Goal: Information Seeking & Learning: Compare options

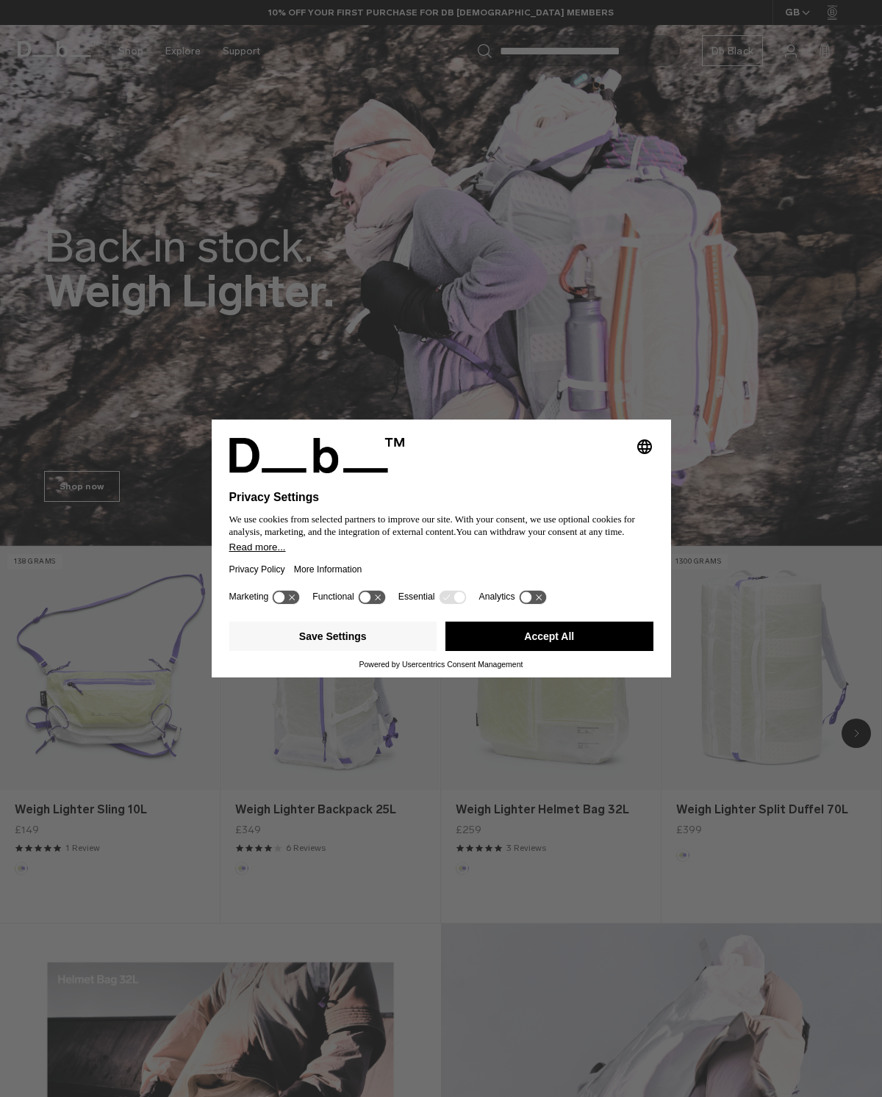
click at [625, 633] on button "Accept All" at bounding box center [549, 636] width 208 height 29
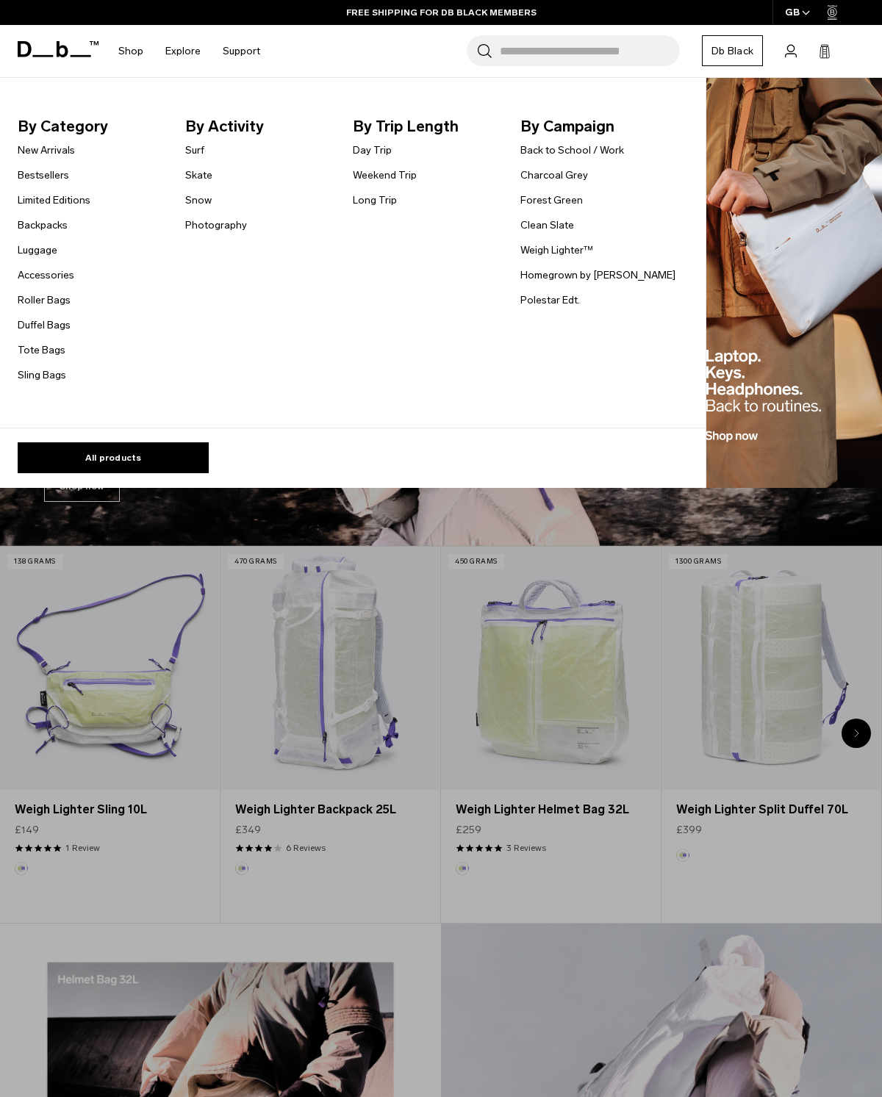
click at [62, 226] on link "Backpacks" at bounding box center [43, 225] width 50 height 15
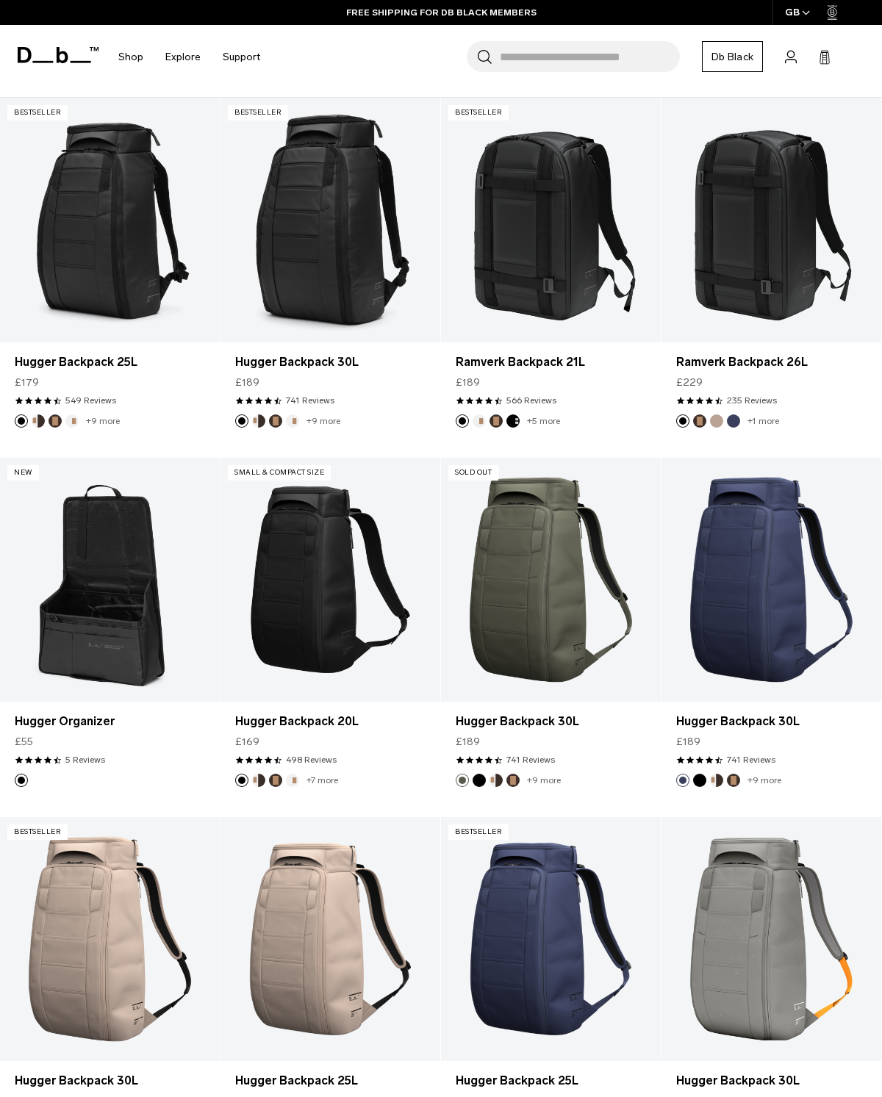
click at [554, 362] on link "Ramverk Backpack 21L" at bounding box center [551, 362] width 190 height 18
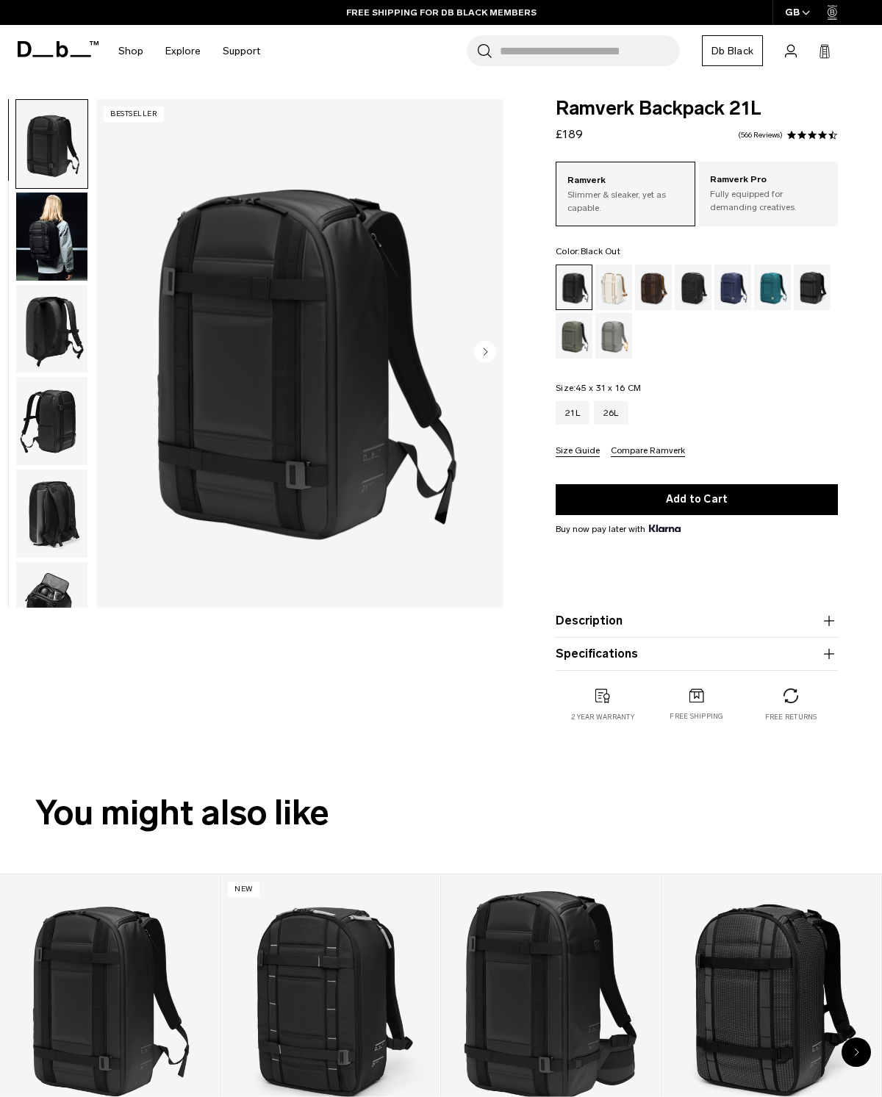
click at [755, 191] on p "Fully equipped for demanding creatives." at bounding box center [769, 200] width 118 height 26
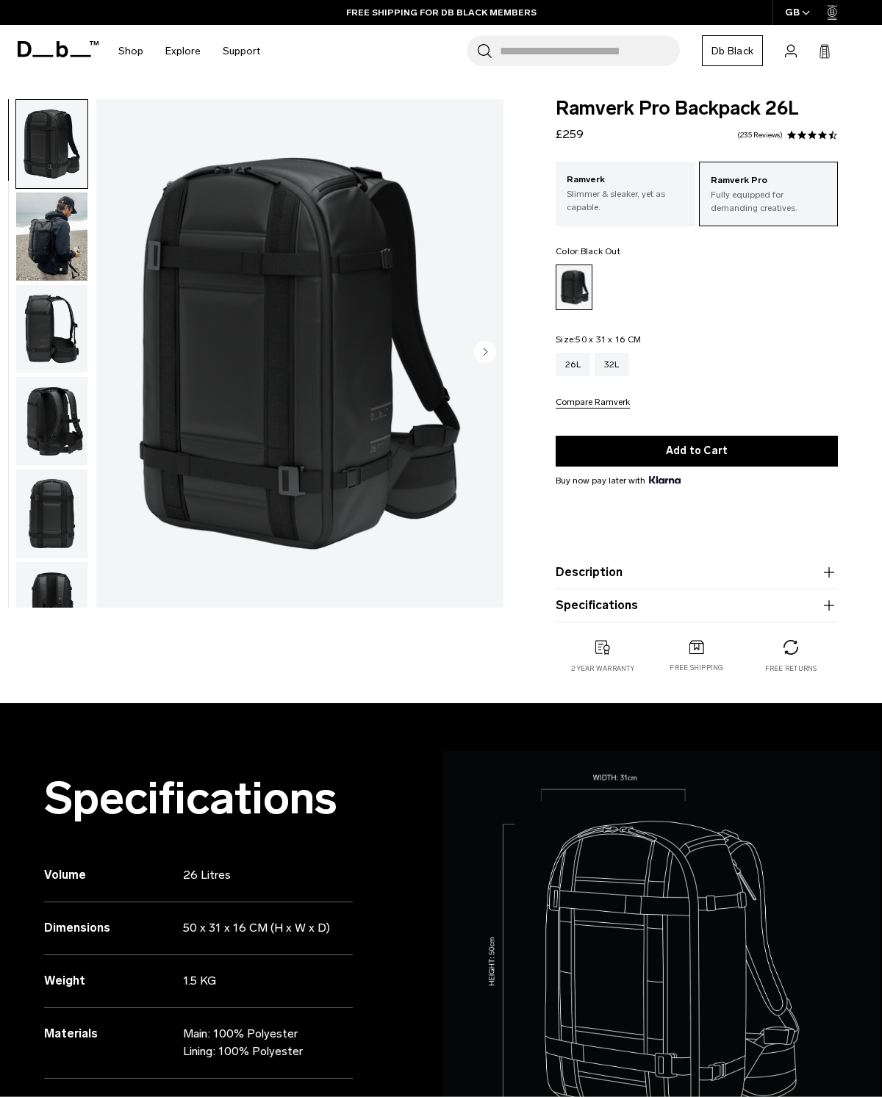
click at [40, 258] on img "button" at bounding box center [51, 237] width 71 height 88
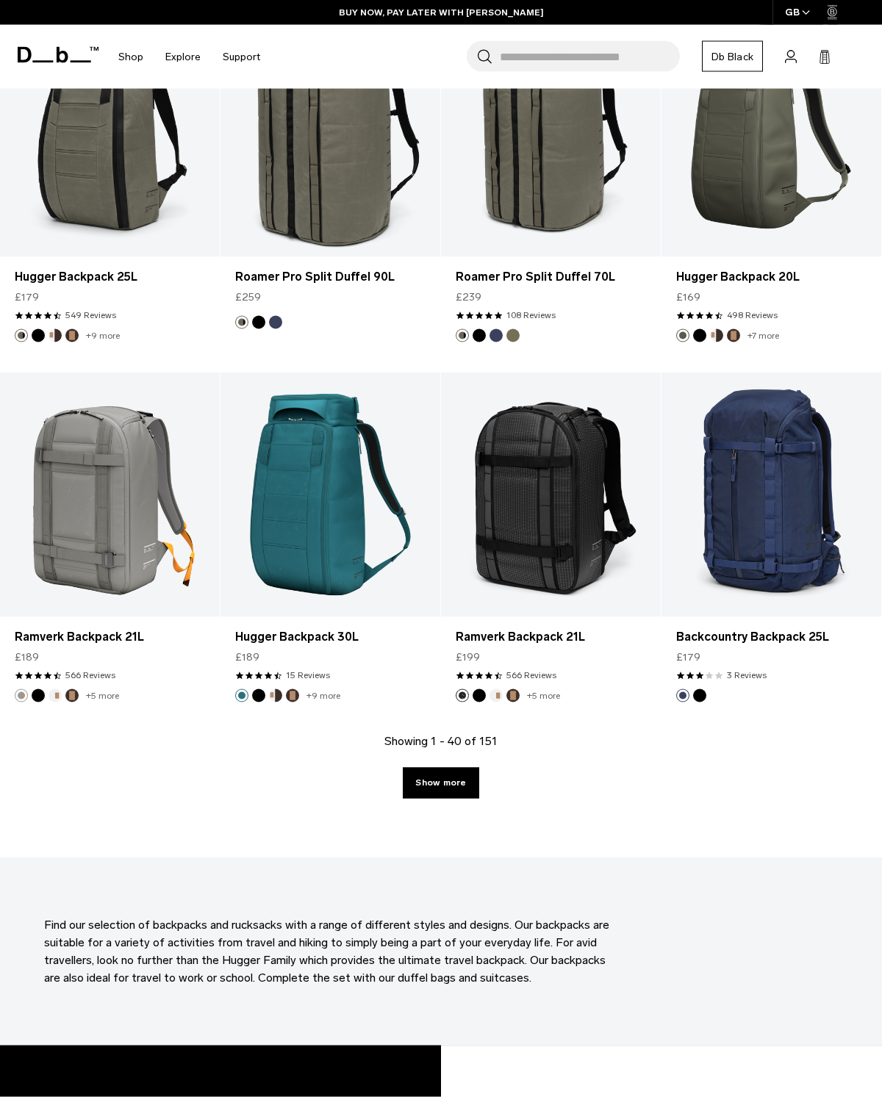
scroll to position [3212, 0]
click at [468, 770] on link "Show more" at bounding box center [441, 782] width 76 height 31
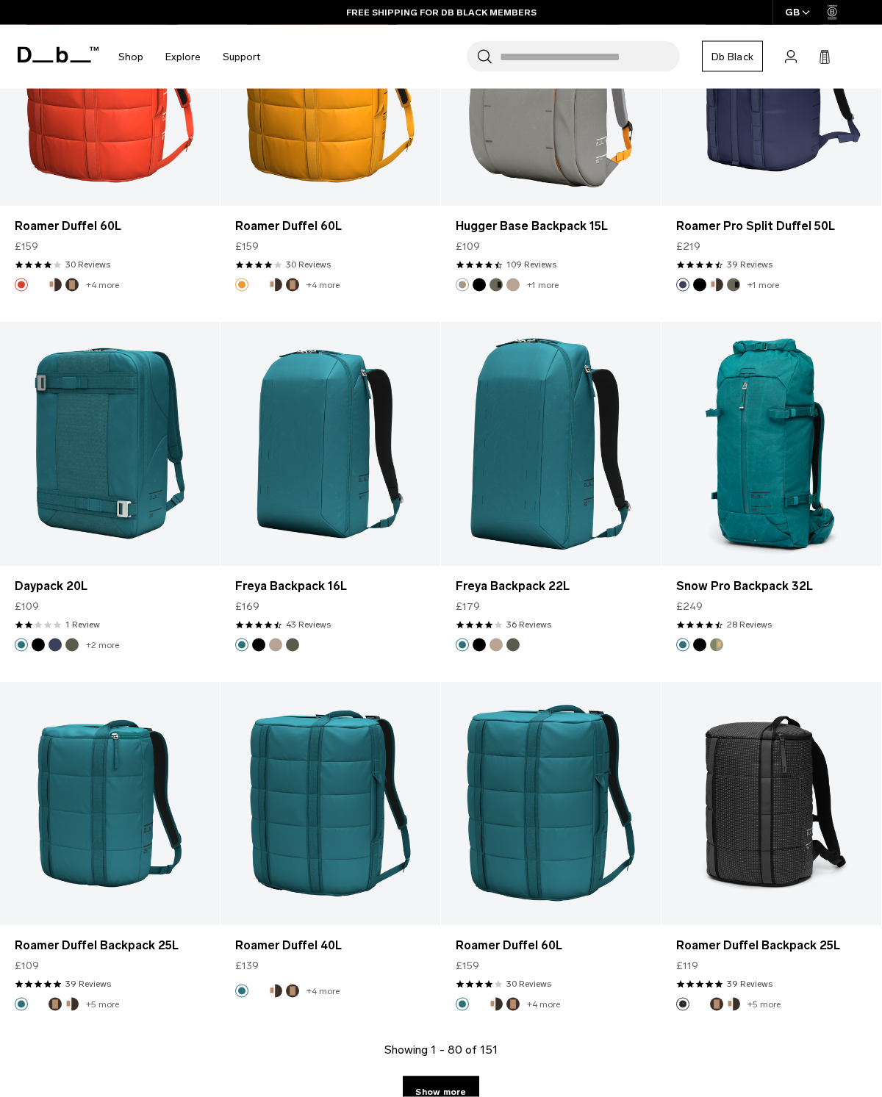
scroll to position [6570, 0]
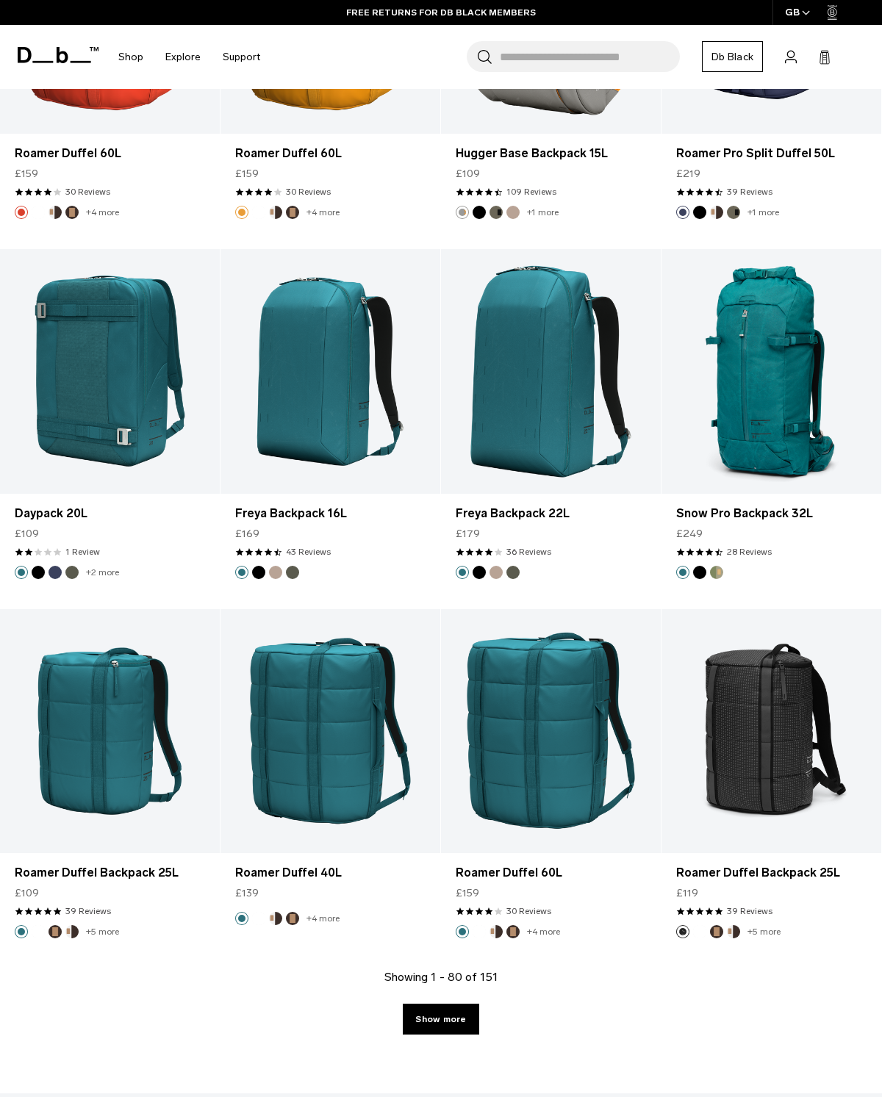
click at [464, 1021] on link "Show more" at bounding box center [441, 1019] width 76 height 31
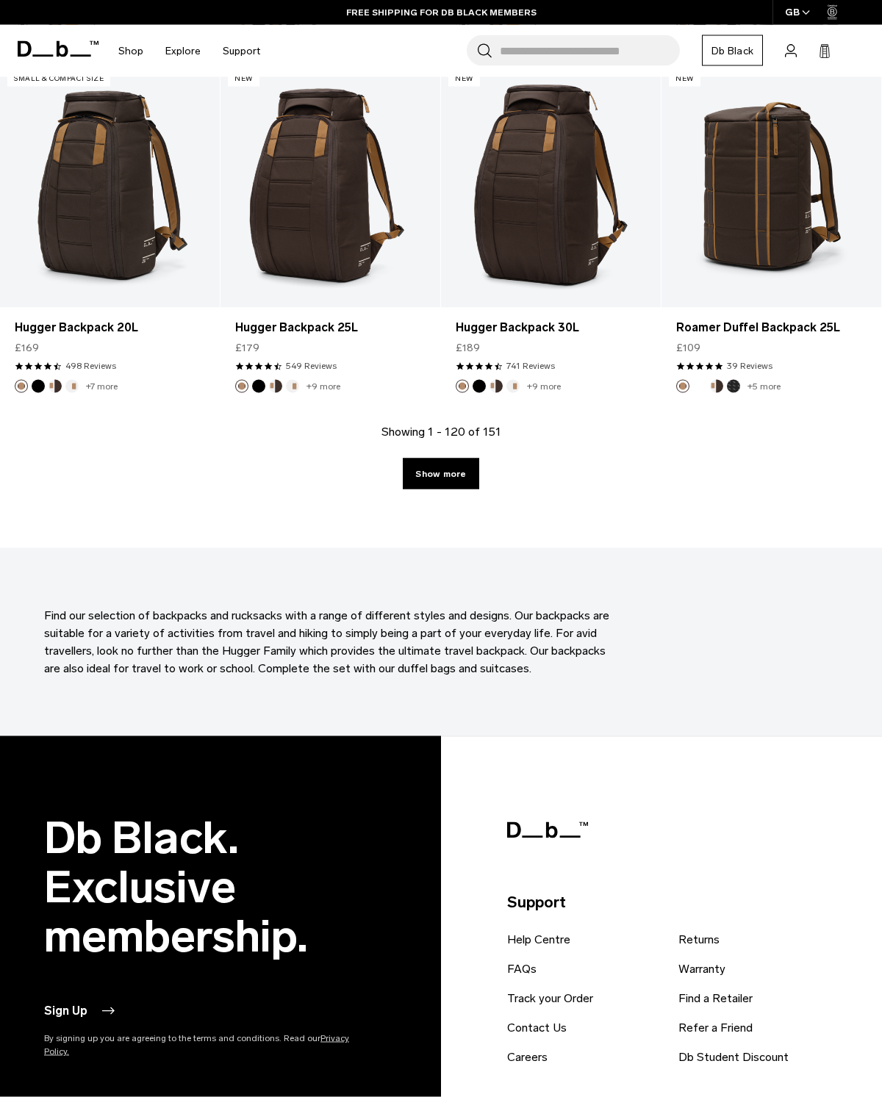
scroll to position [10485, 0]
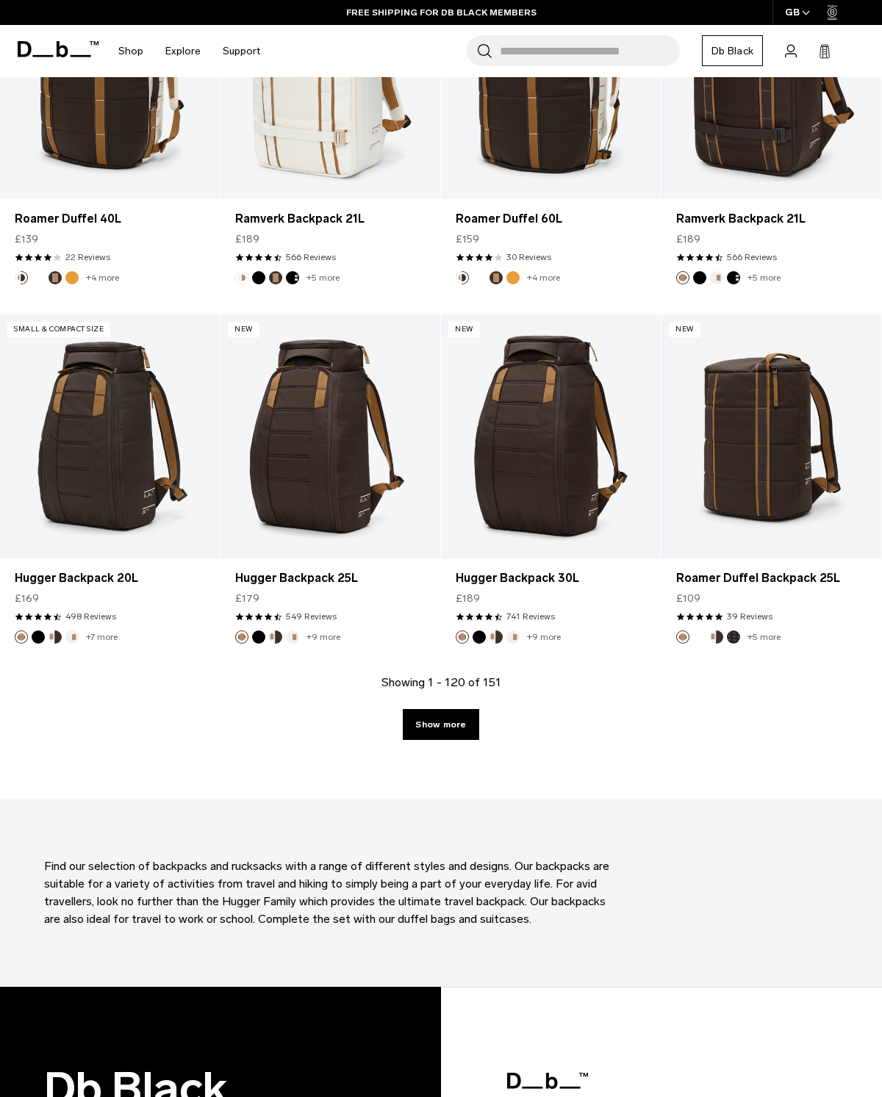
click at [451, 735] on link "Show more" at bounding box center [441, 724] width 76 height 31
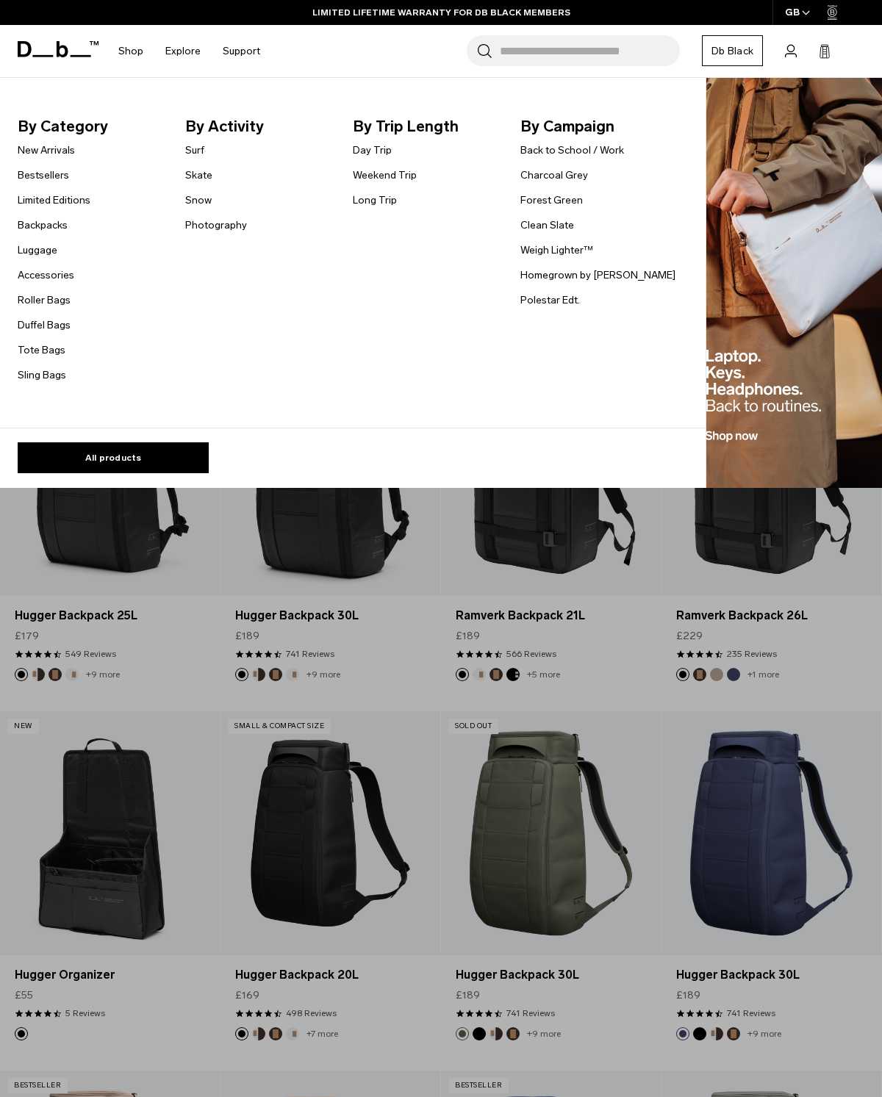
click at [590, 146] on link "Back to School / Work" at bounding box center [572, 150] width 104 height 15
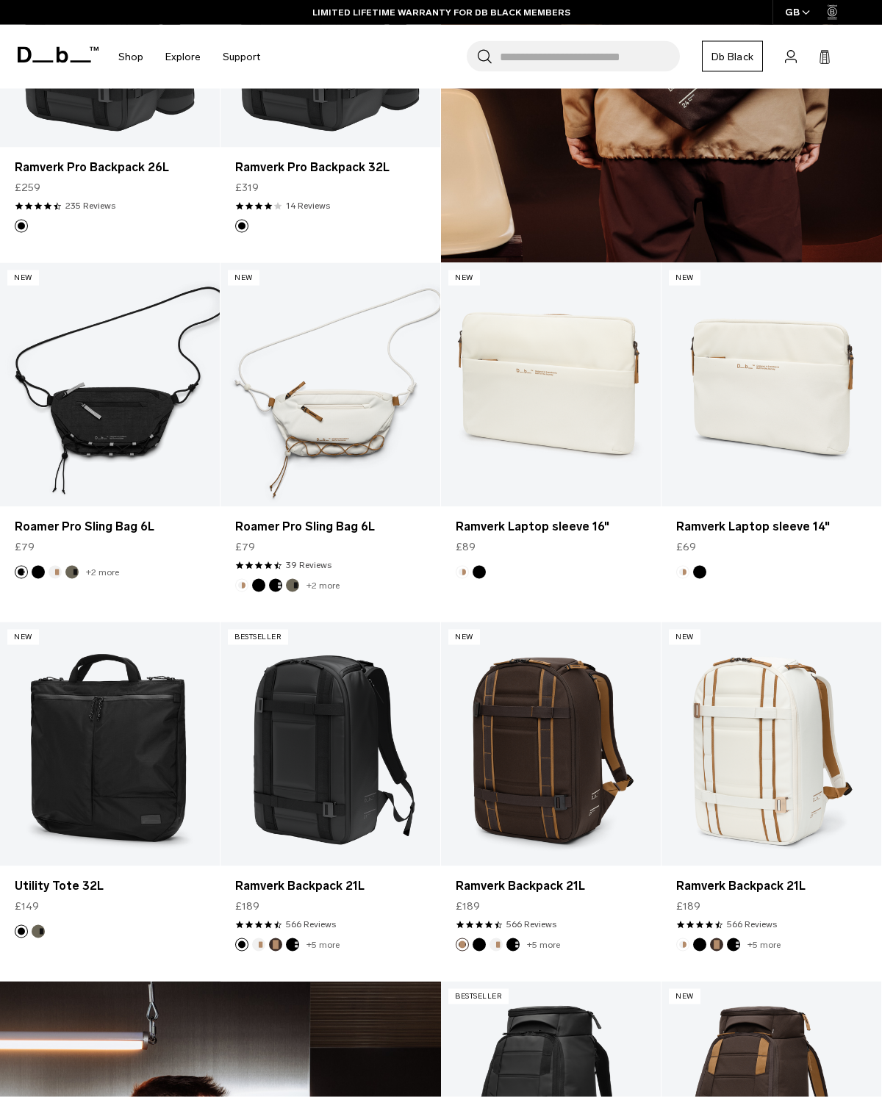
scroll to position [1141, 0]
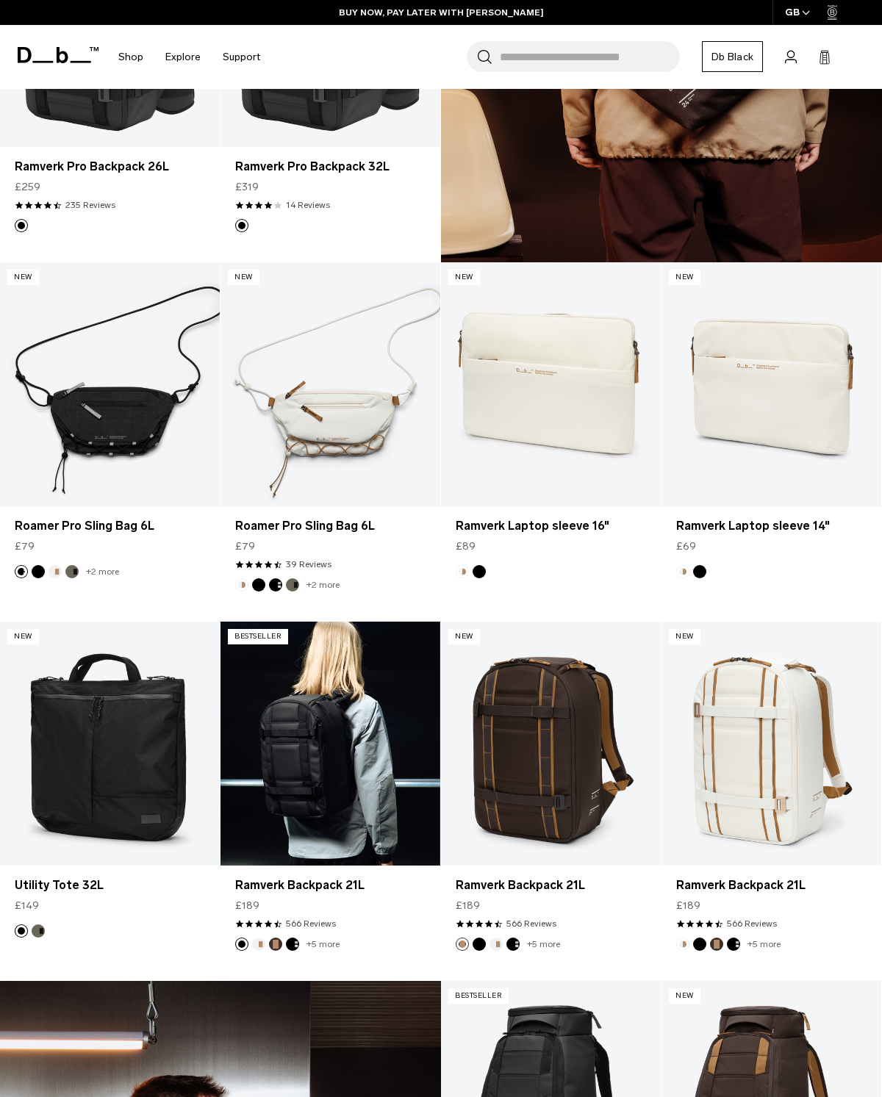
click at [375, 742] on link "Ramverk Backpack 21L" at bounding box center [330, 744] width 220 height 244
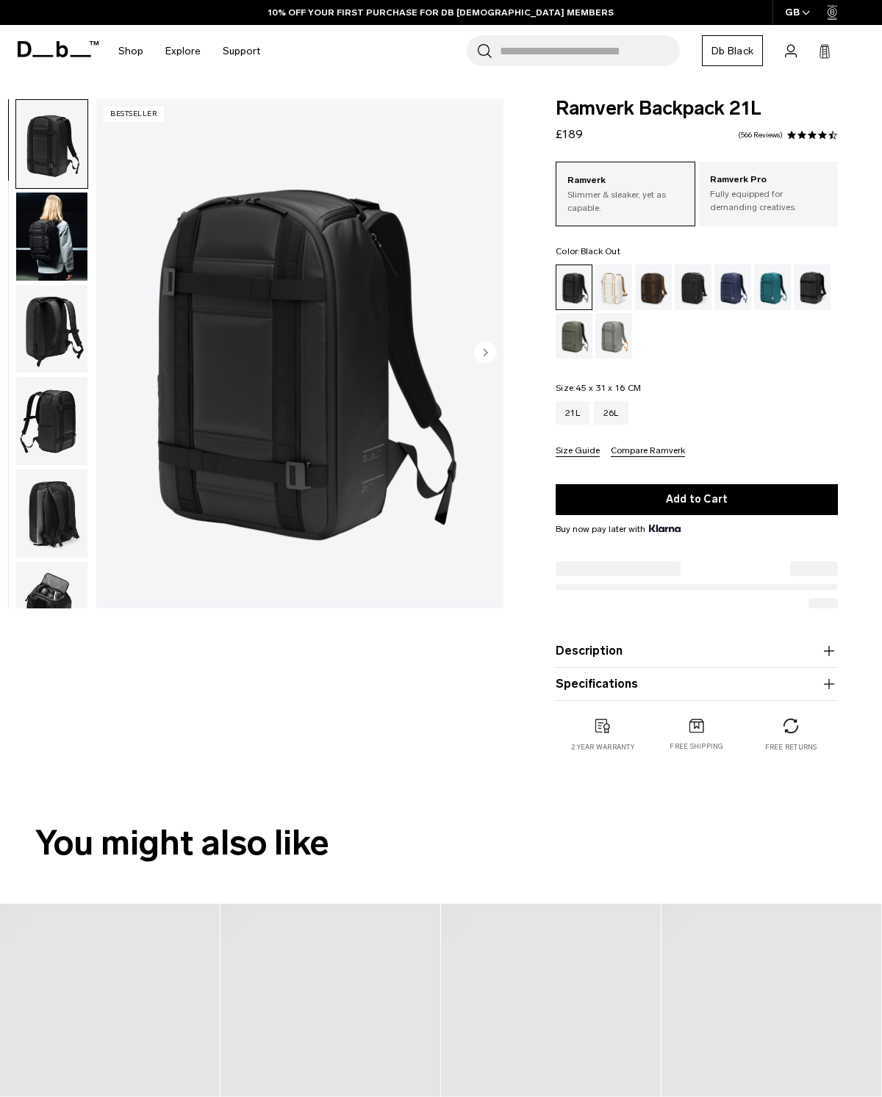
click at [57, 240] on img "button" at bounding box center [51, 237] width 71 height 88
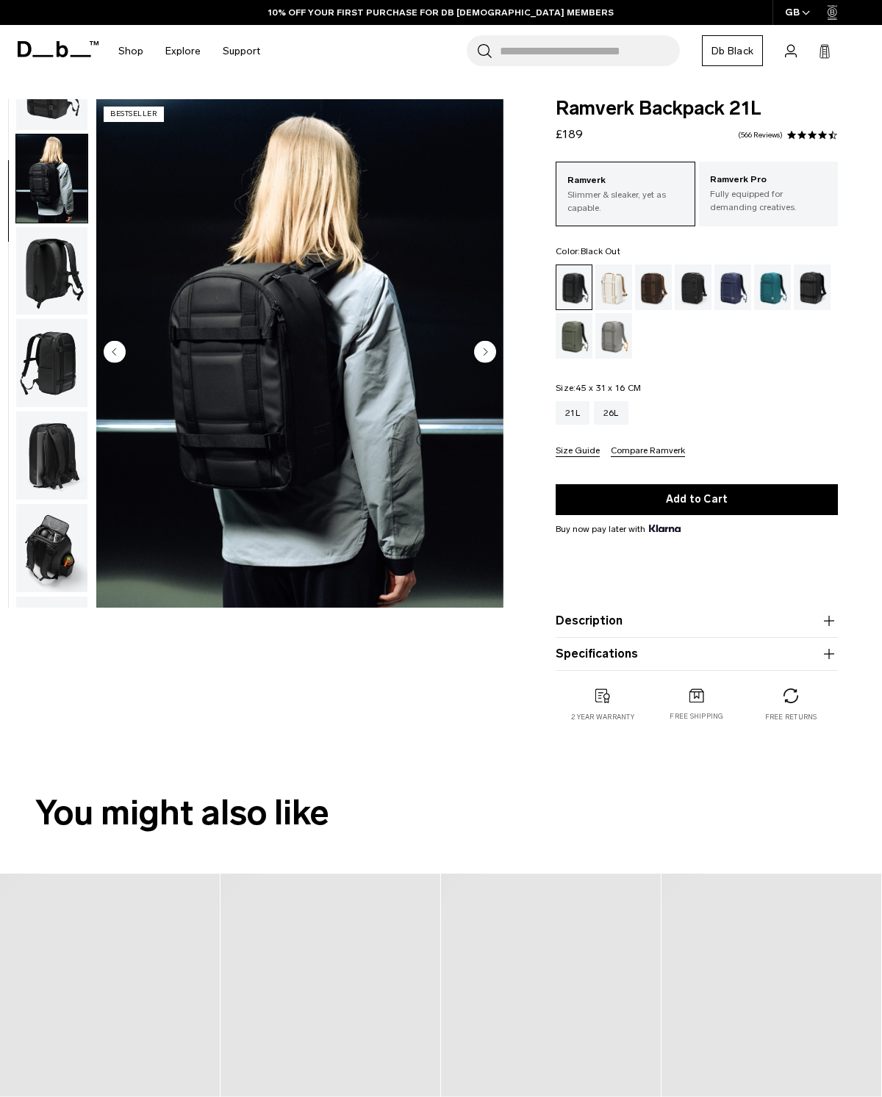
scroll to position [93, 0]
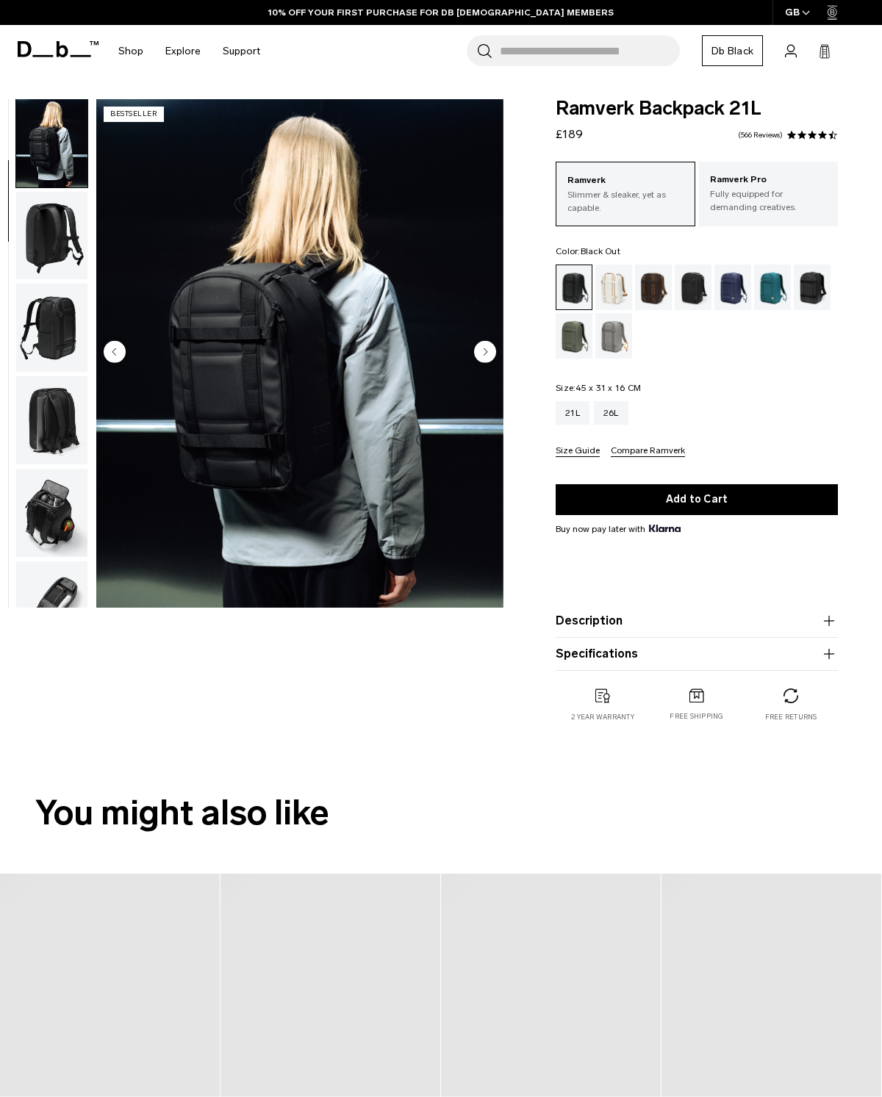
click at [41, 228] on img "button" at bounding box center [51, 236] width 71 height 88
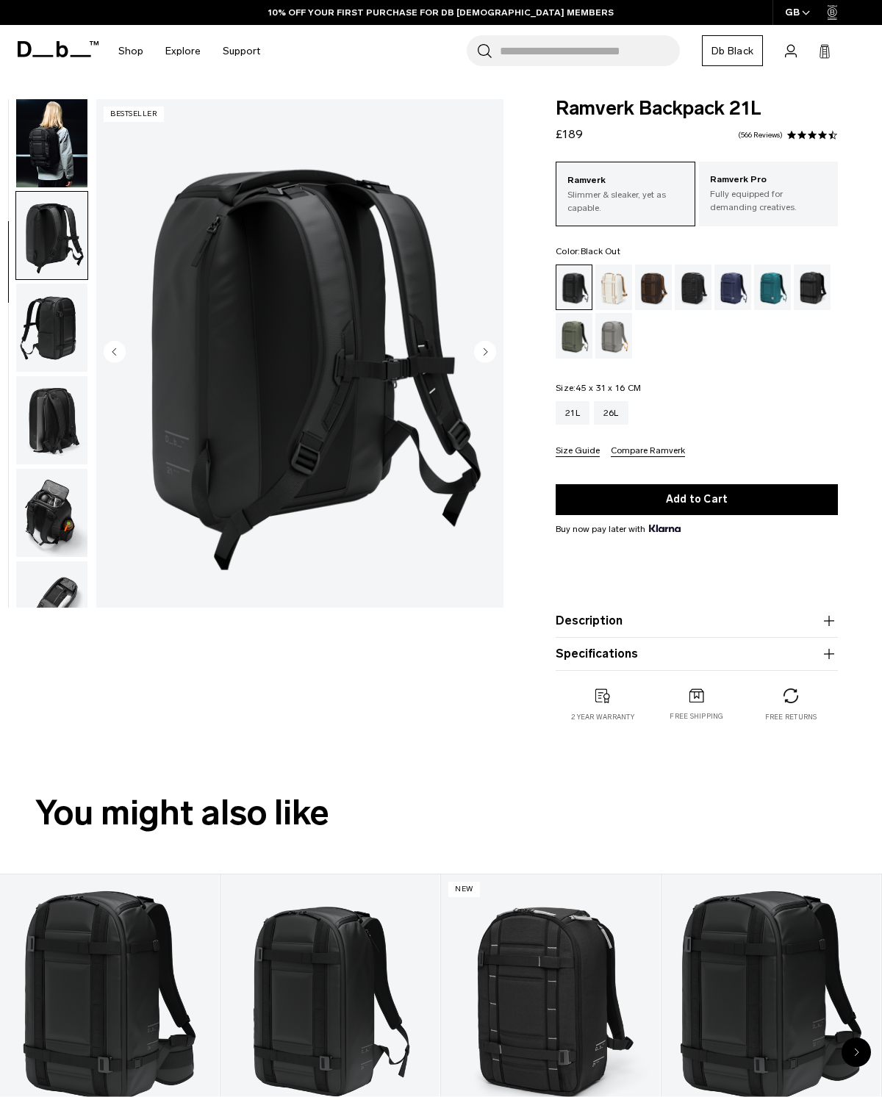
scroll to position [187, 0]
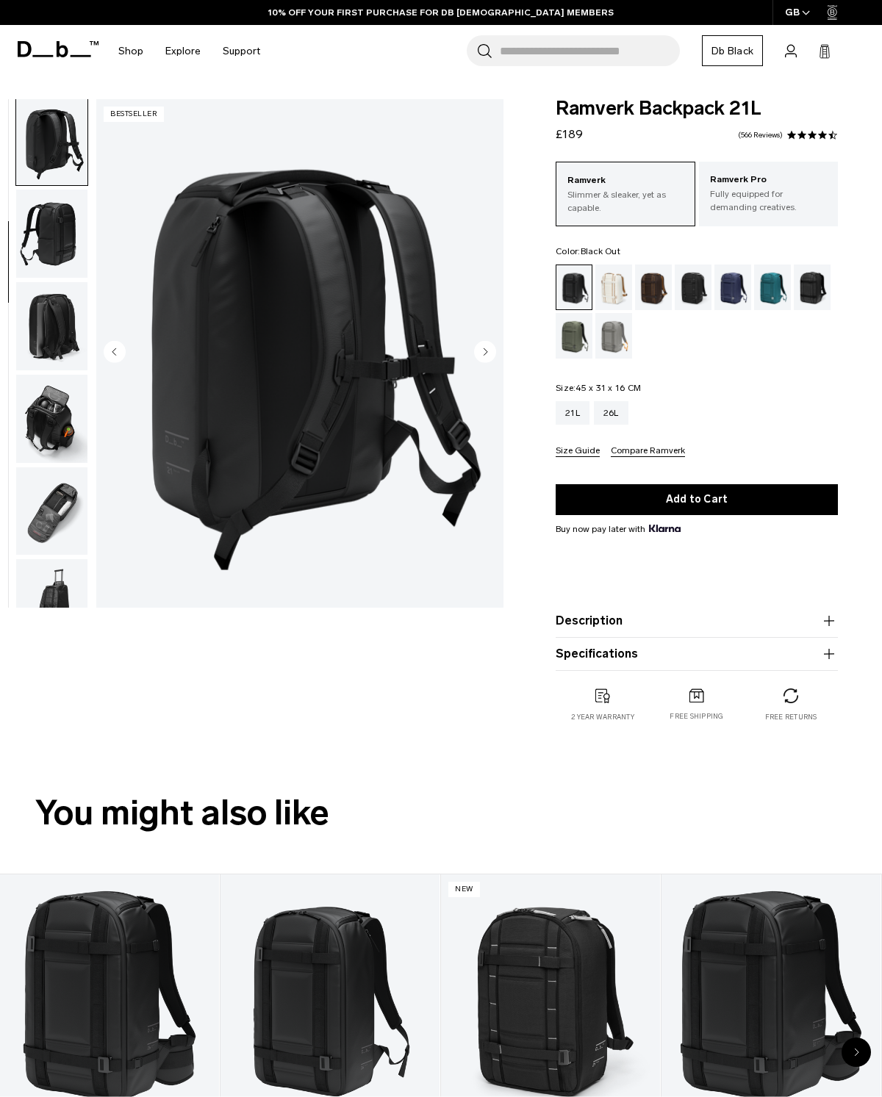
click at [22, 402] on img "button" at bounding box center [51, 419] width 71 height 88
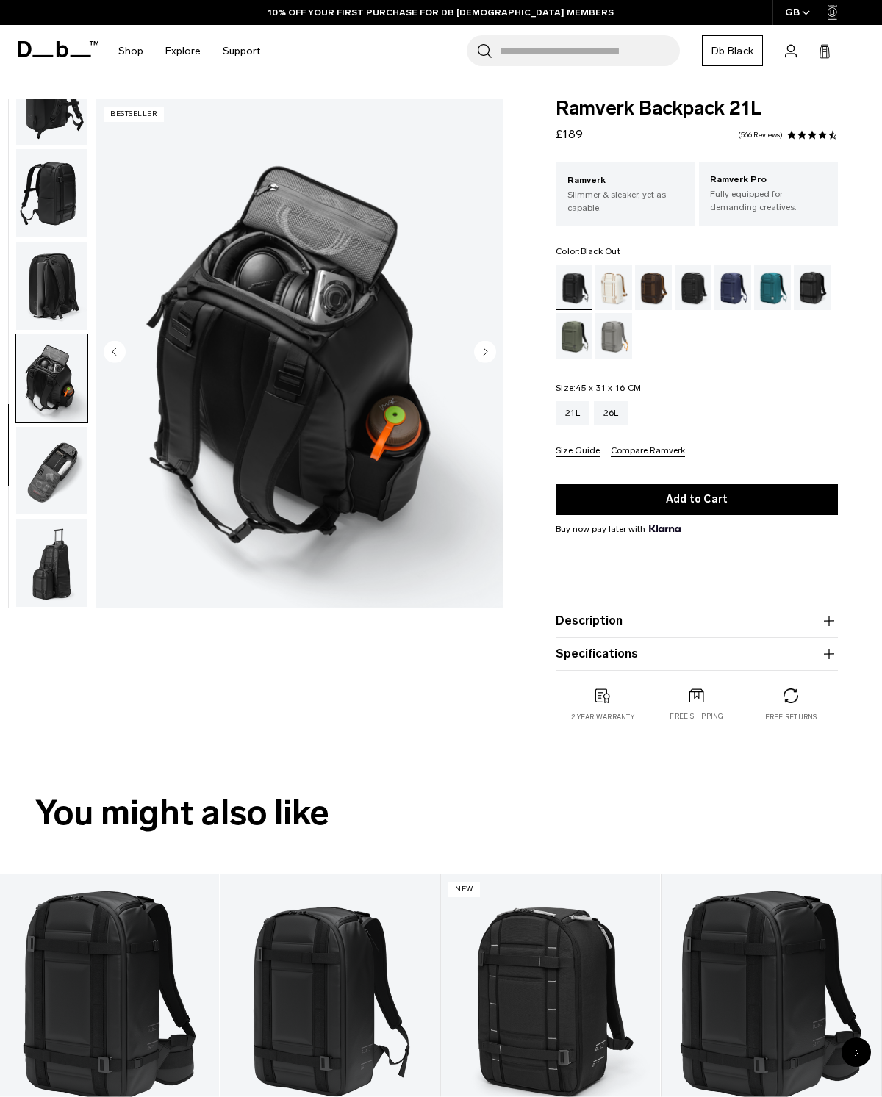
scroll to position [237, 0]
click at [43, 458] on img "button" at bounding box center [51, 471] width 71 height 88
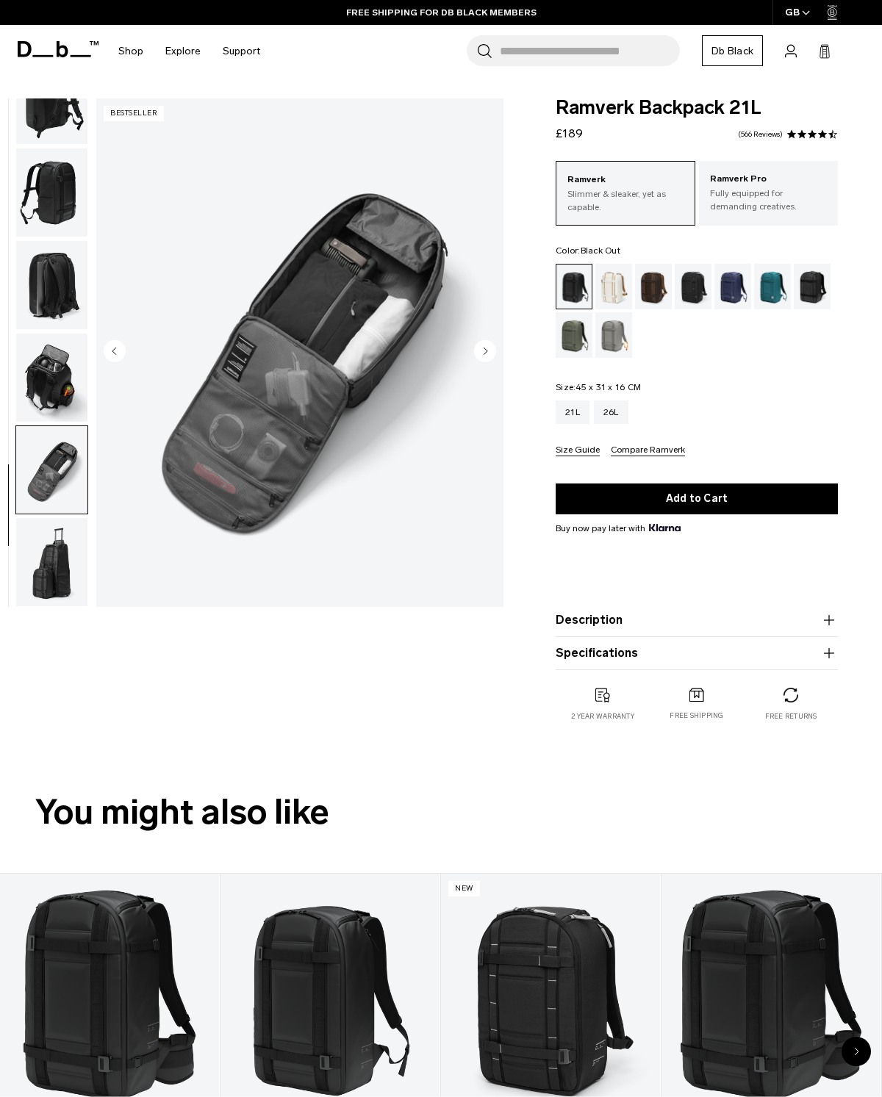
scroll to position [18, 0]
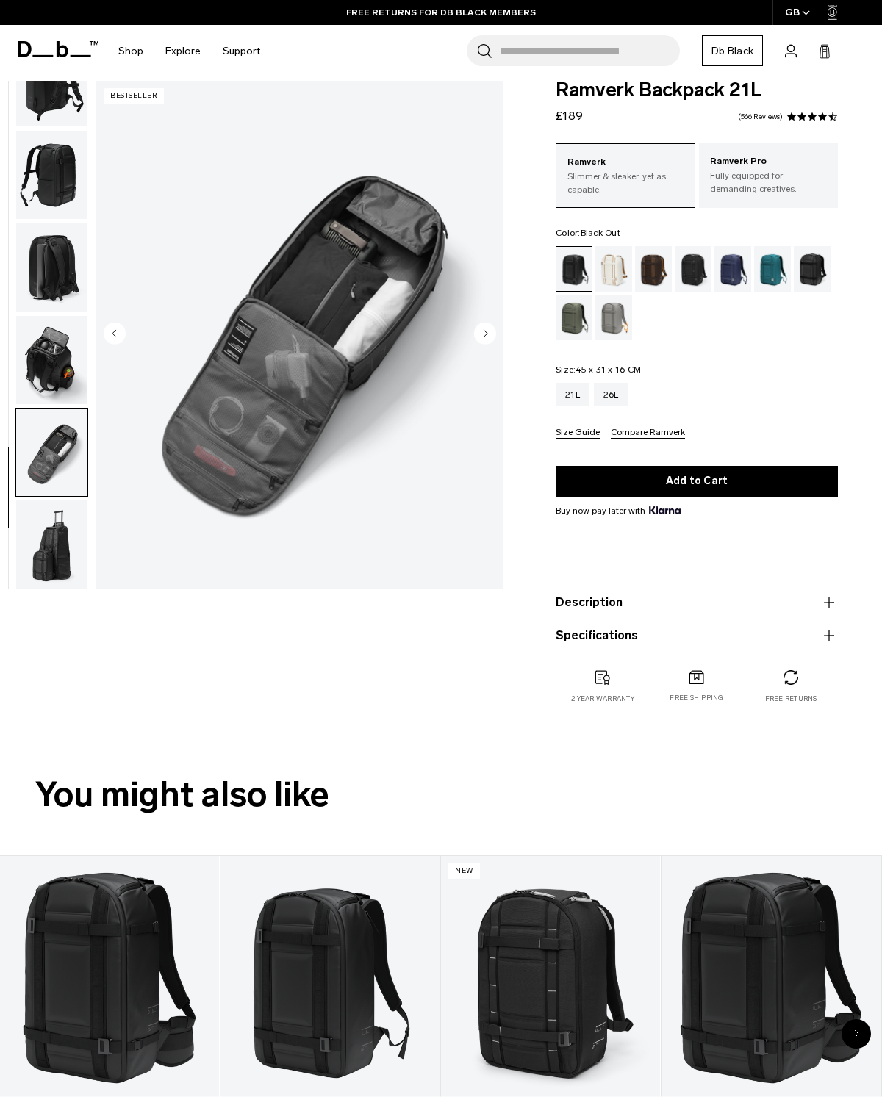
click at [49, 253] on img "button" at bounding box center [51, 267] width 71 height 88
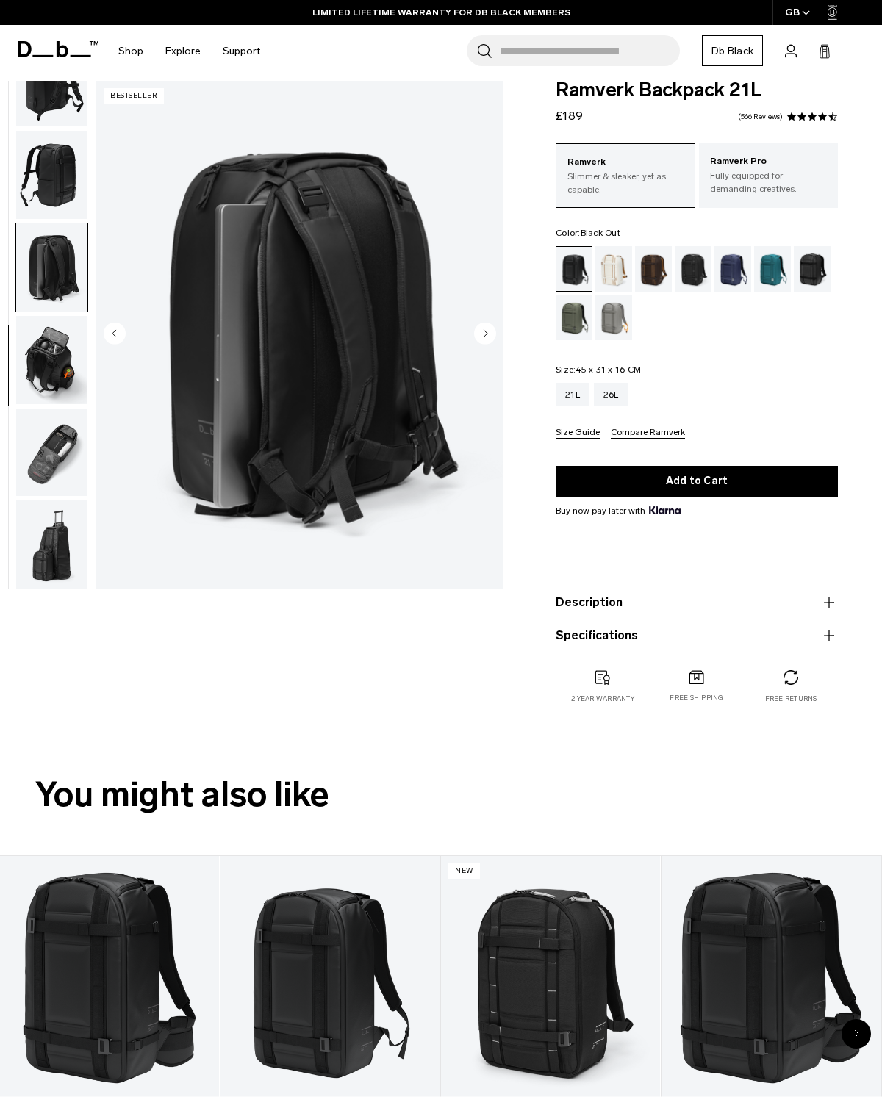
click at [802, 184] on p "Fully equipped for demanding creatives." at bounding box center [769, 182] width 118 height 26
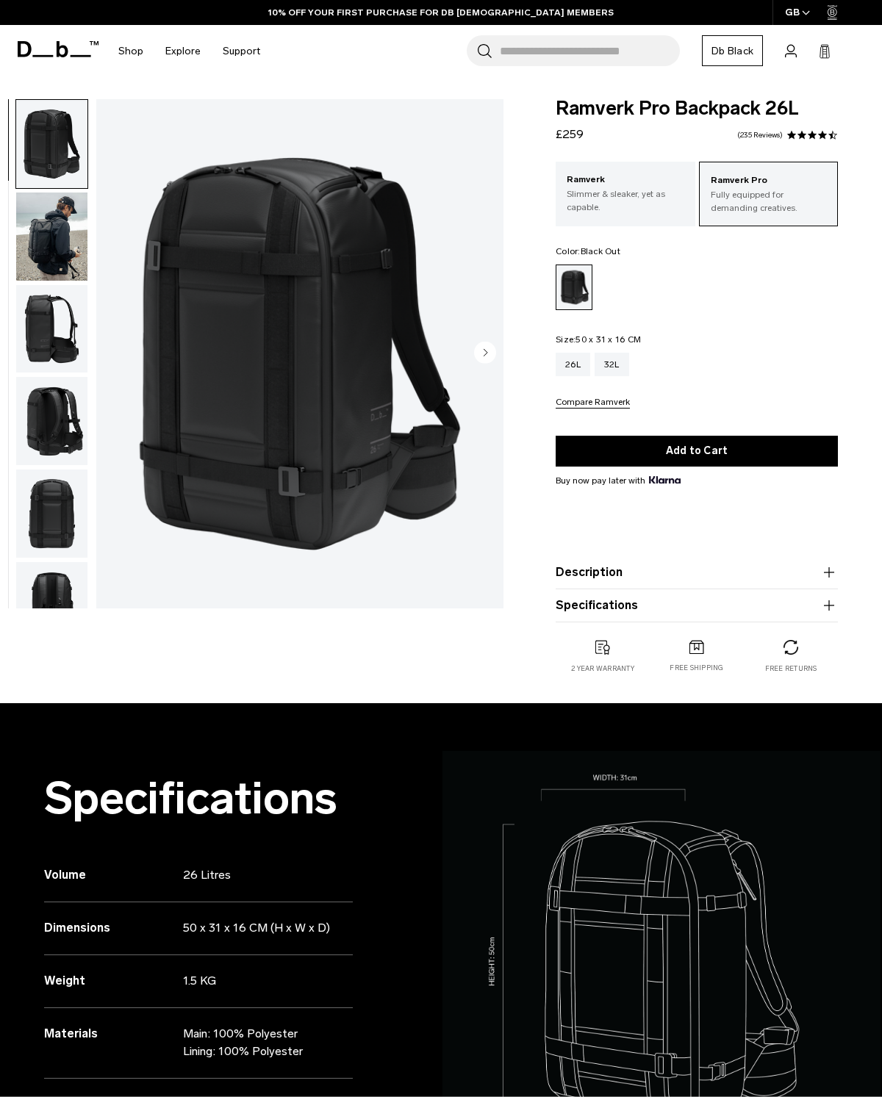
click at [639, 214] on div "Ramverk Slimmer & sleaker, yet as capable." at bounding box center [626, 193] width 140 height 63
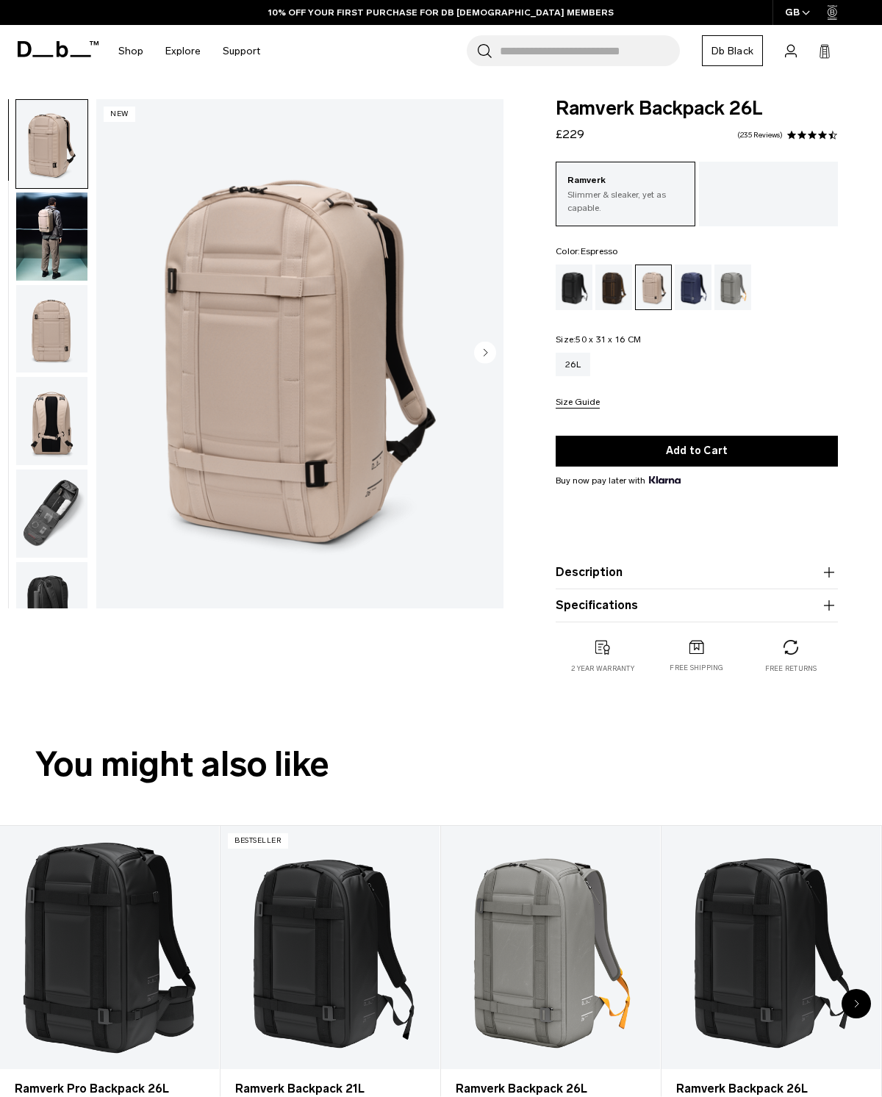
click at [601, 290] on div "Espresso" at bounding box center [613, 288] width 37 height 46
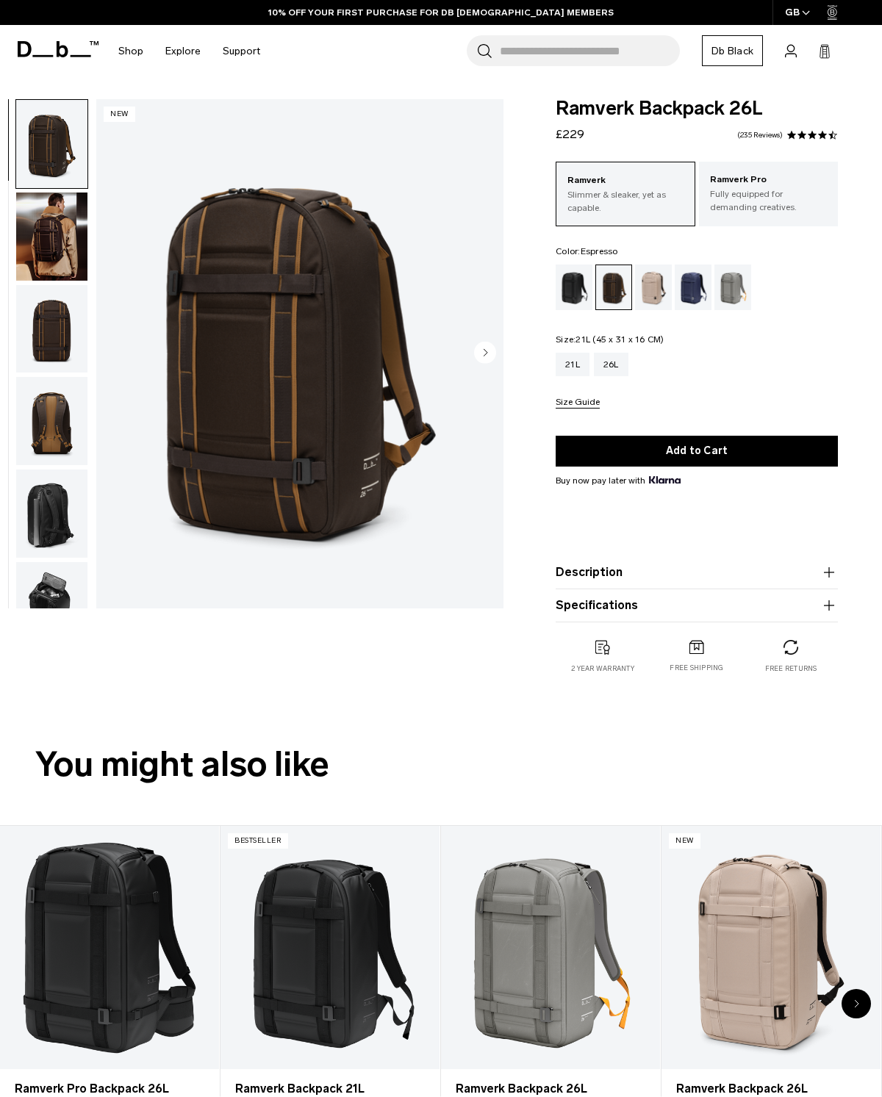
click at [709, 581] on button "Description" at bounding box center [697, 573] width 282 height 18
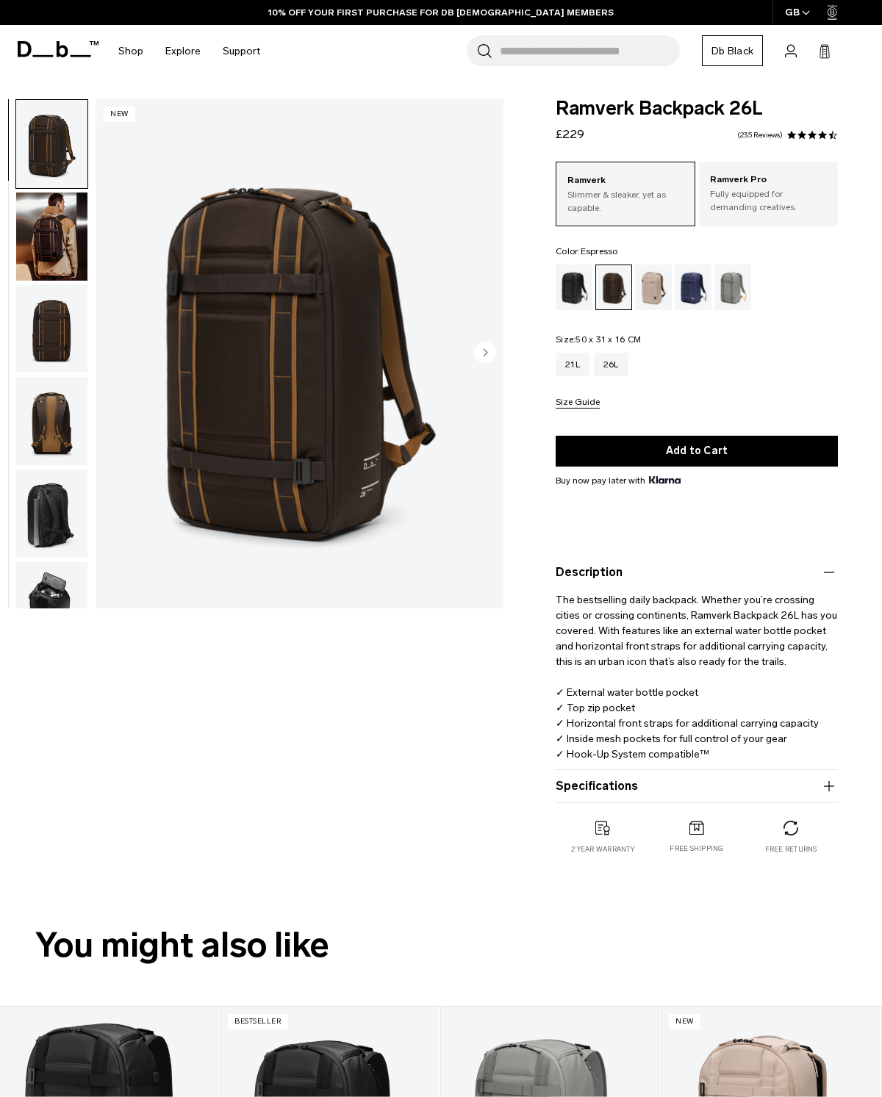
click at [699, 786] on button "Specifications" at bounding box center [697, 786] width 282 height 18
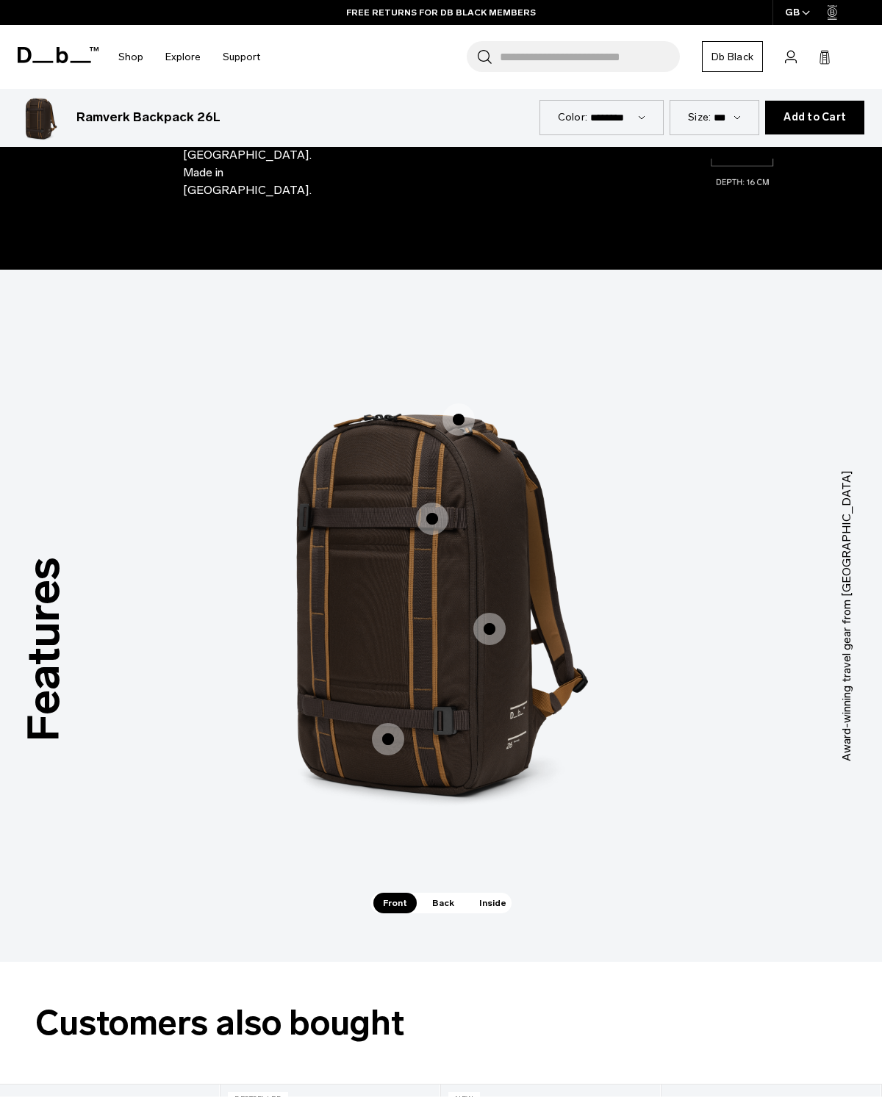
scroll to position [1788, 0]
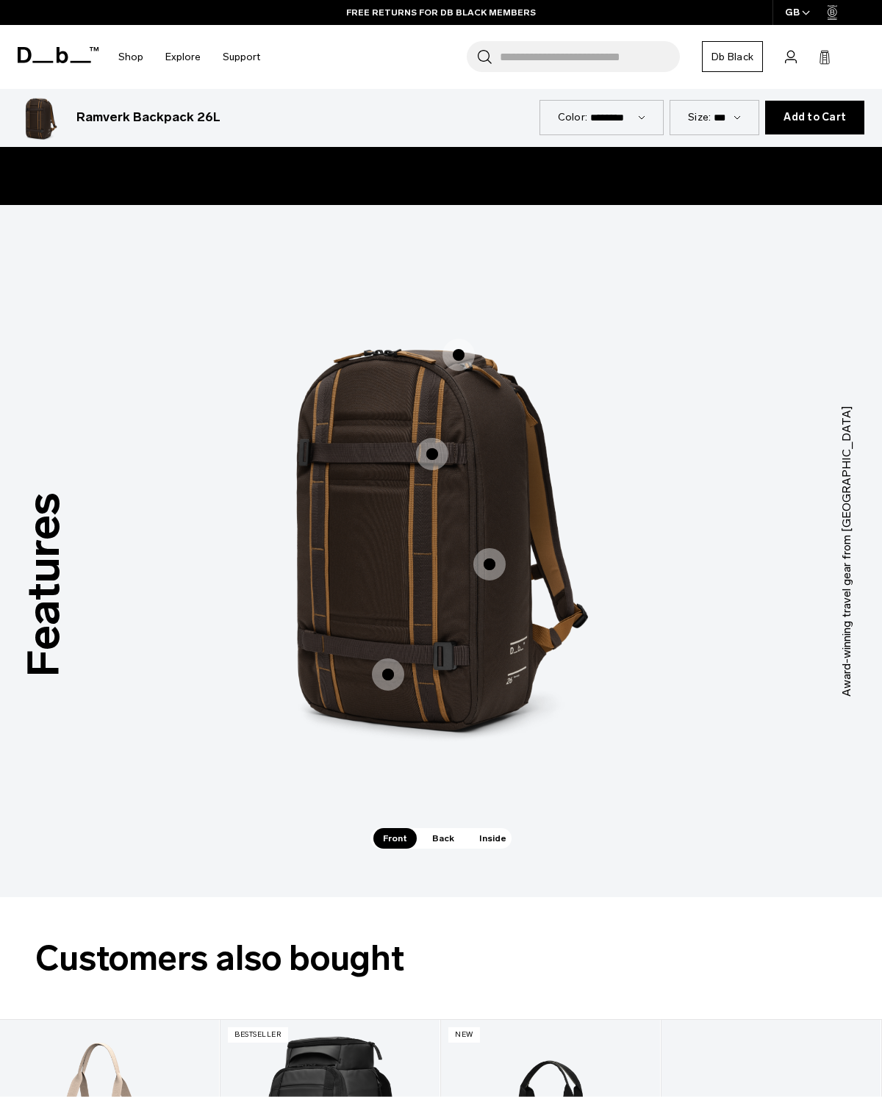
click at [448, 828] on span "Back" at bounding box center [443, 838] width 41 height 21
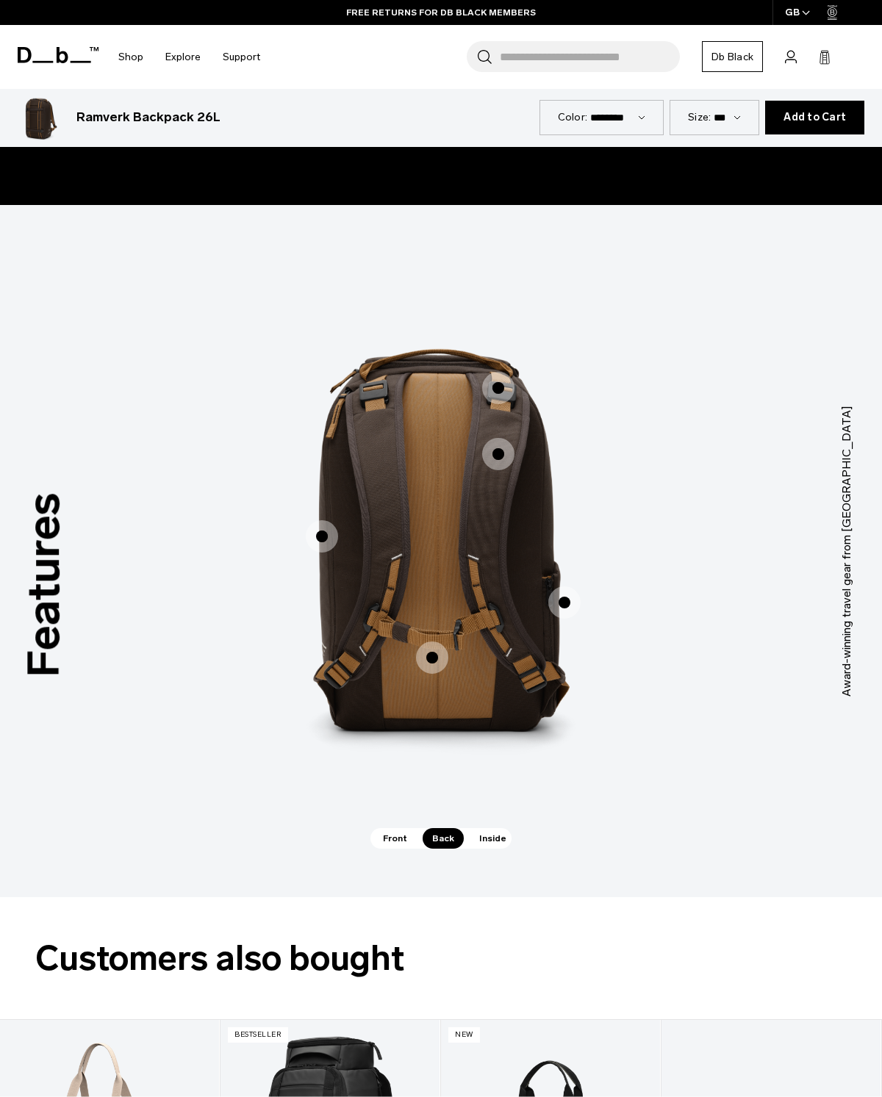
click at [493, 828] on span "Inside" at bounding box center [493, 838] width 46 height 21
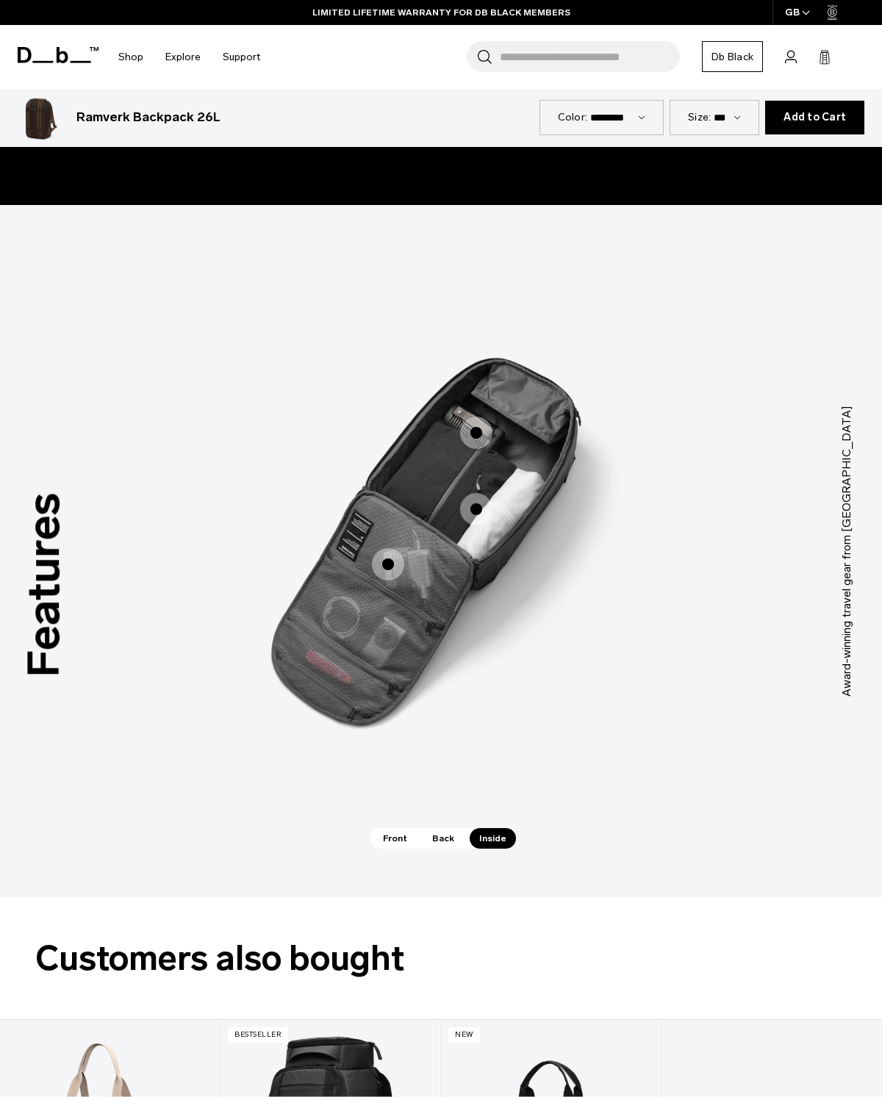
click at [450, 828] on span "Back" at bounding box center [443, 838] width 41 height 21
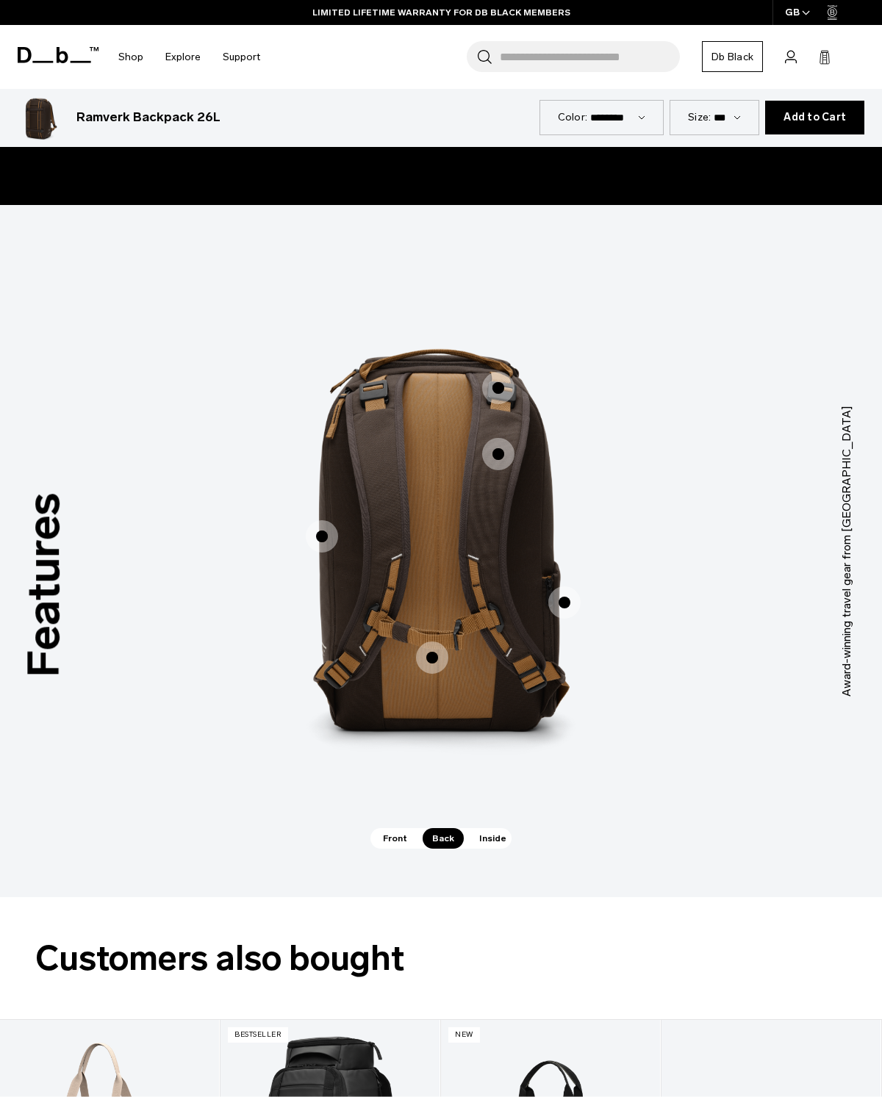
click at [325, 520] on span "2 / 3" at bounding box center [322, 536] width 32 height 32
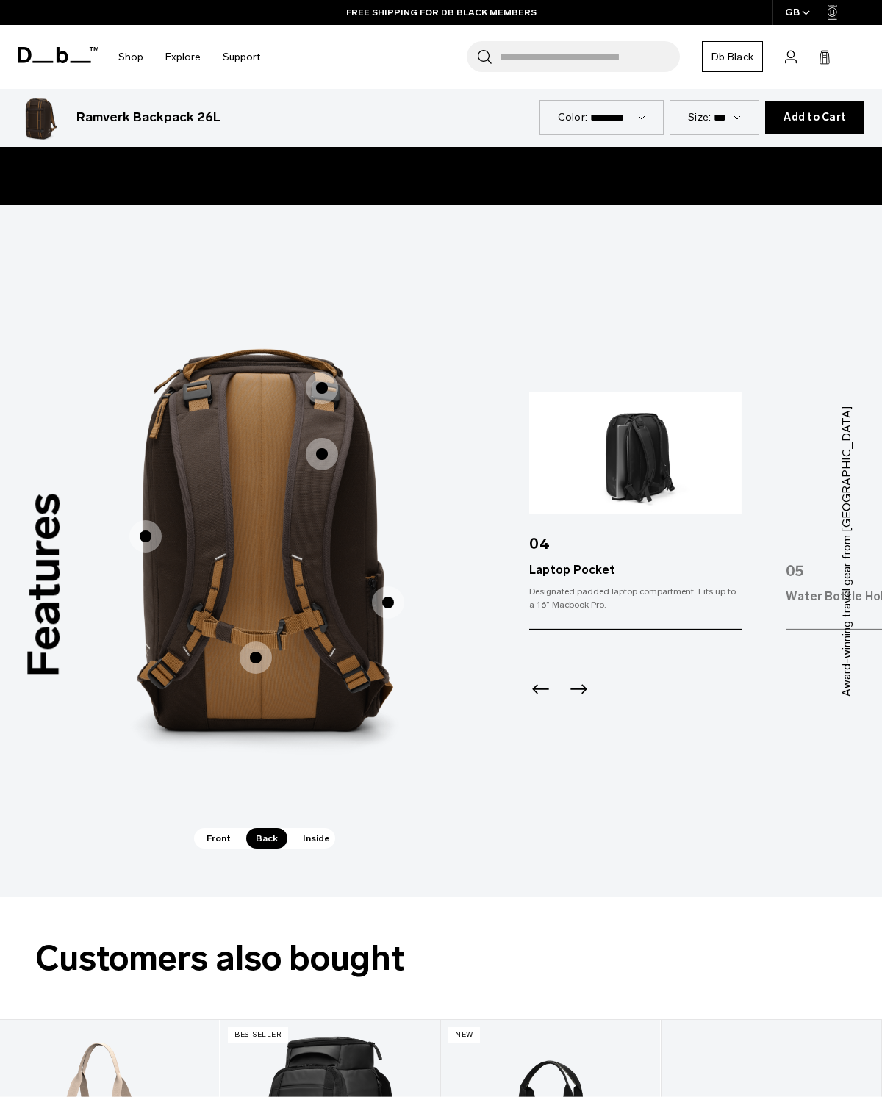
click at [11, 77] on header "Shop By Category New Arrivals Bestsellers Limited Editions By Activity" at bounding box center [441, 57] width 882 height 64
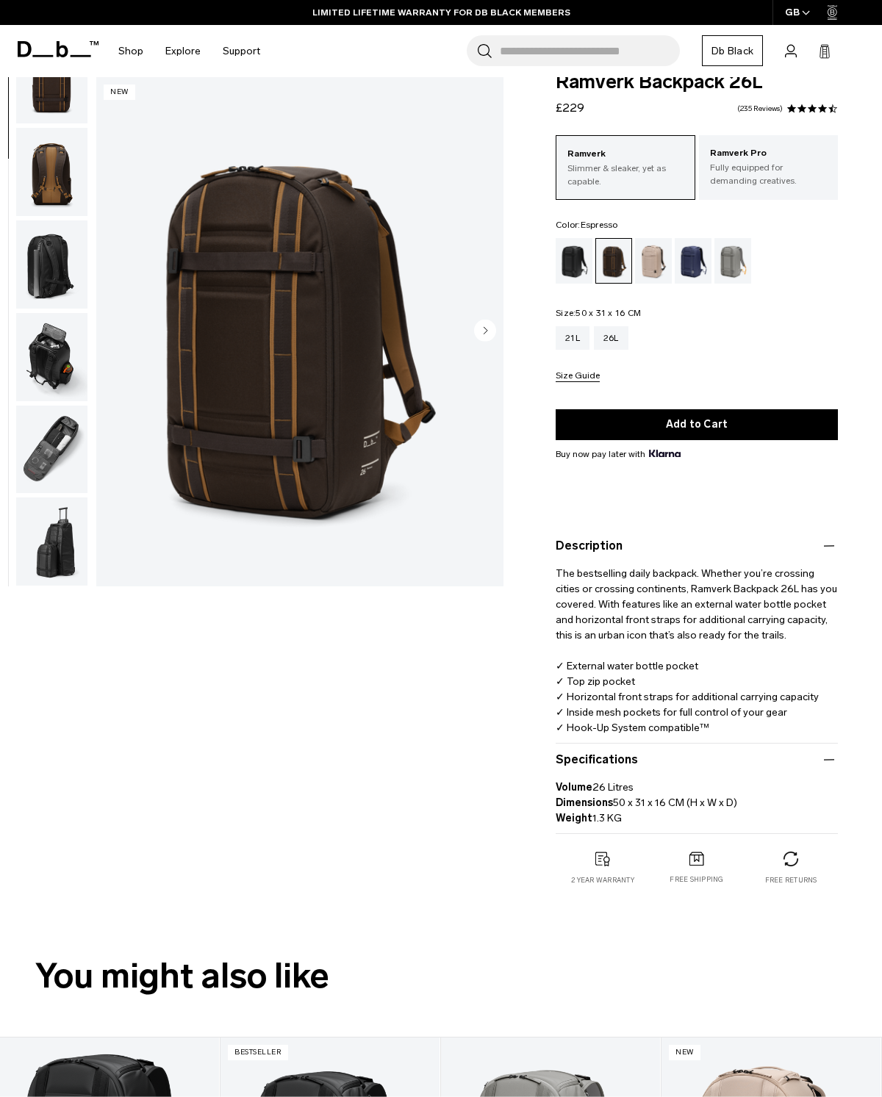
scroll to position [0, 0]
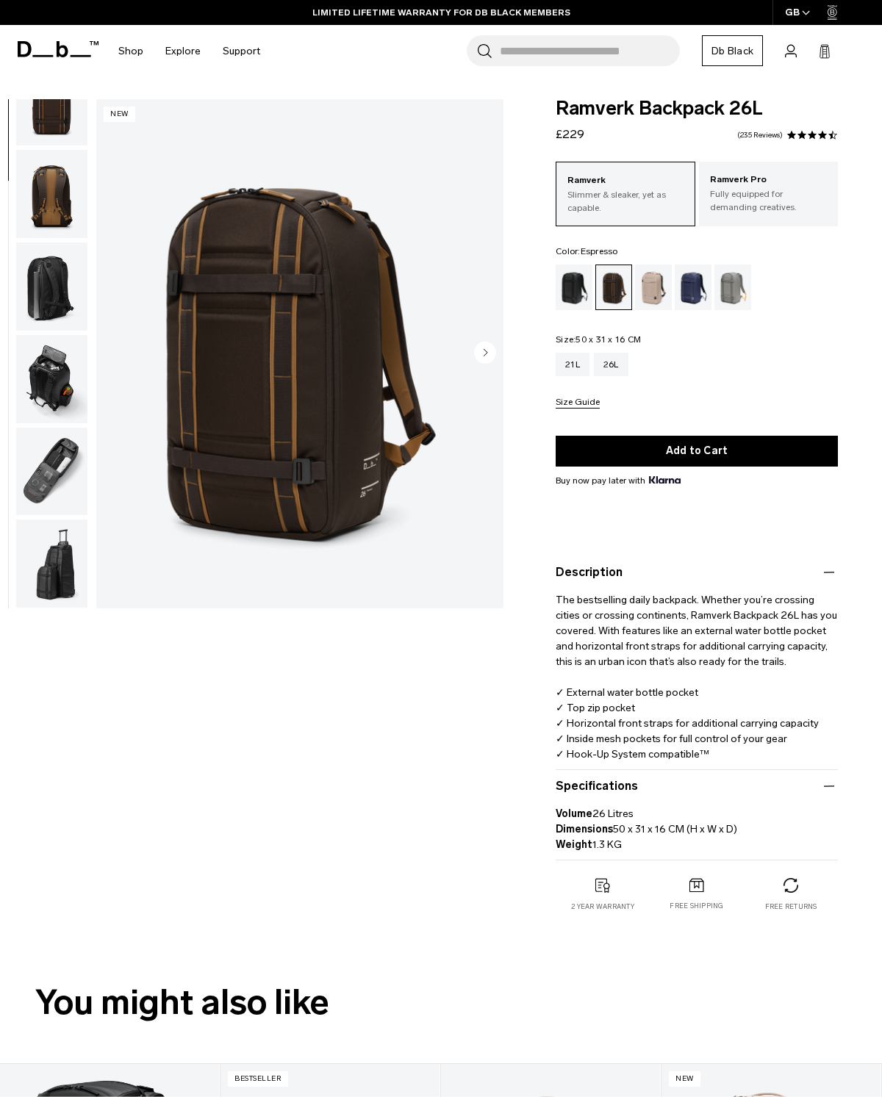
click at [571, 293] on div "Black Out" at bounding box center [574, 288] width 37 height 46
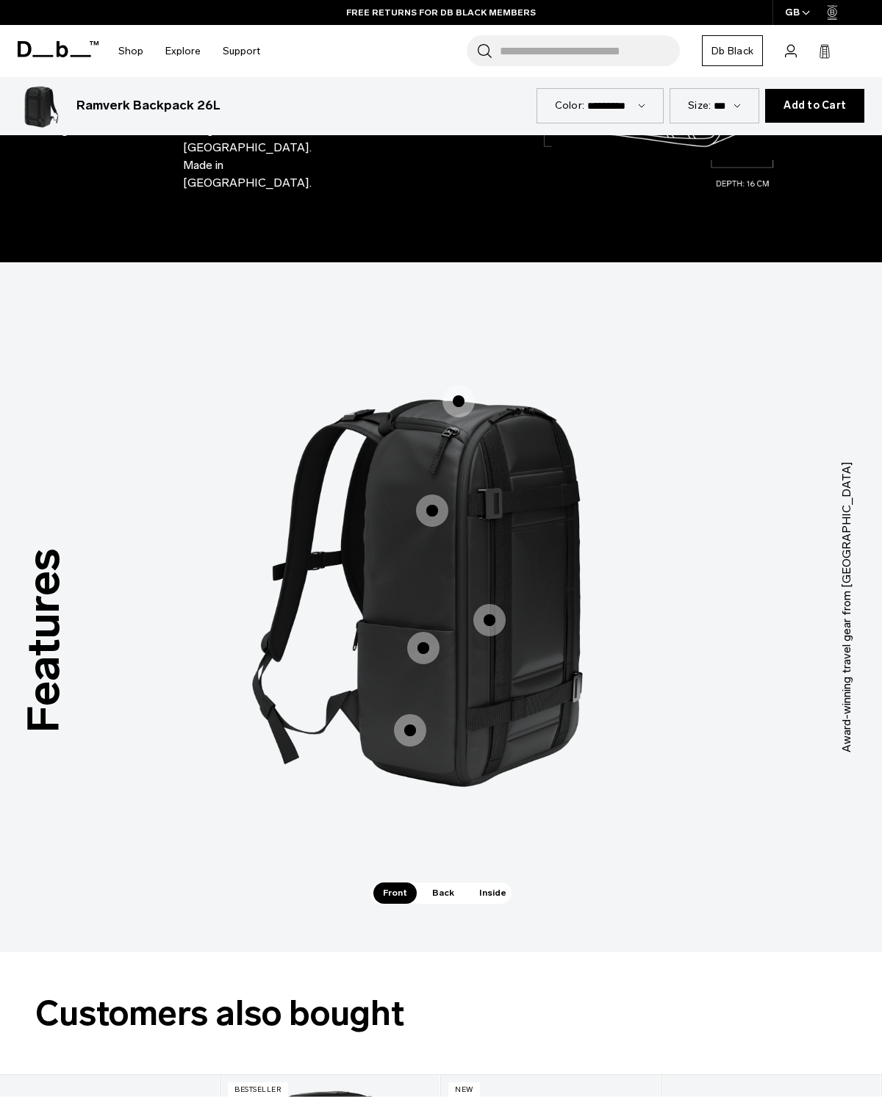
scroll to position [1481, 0]
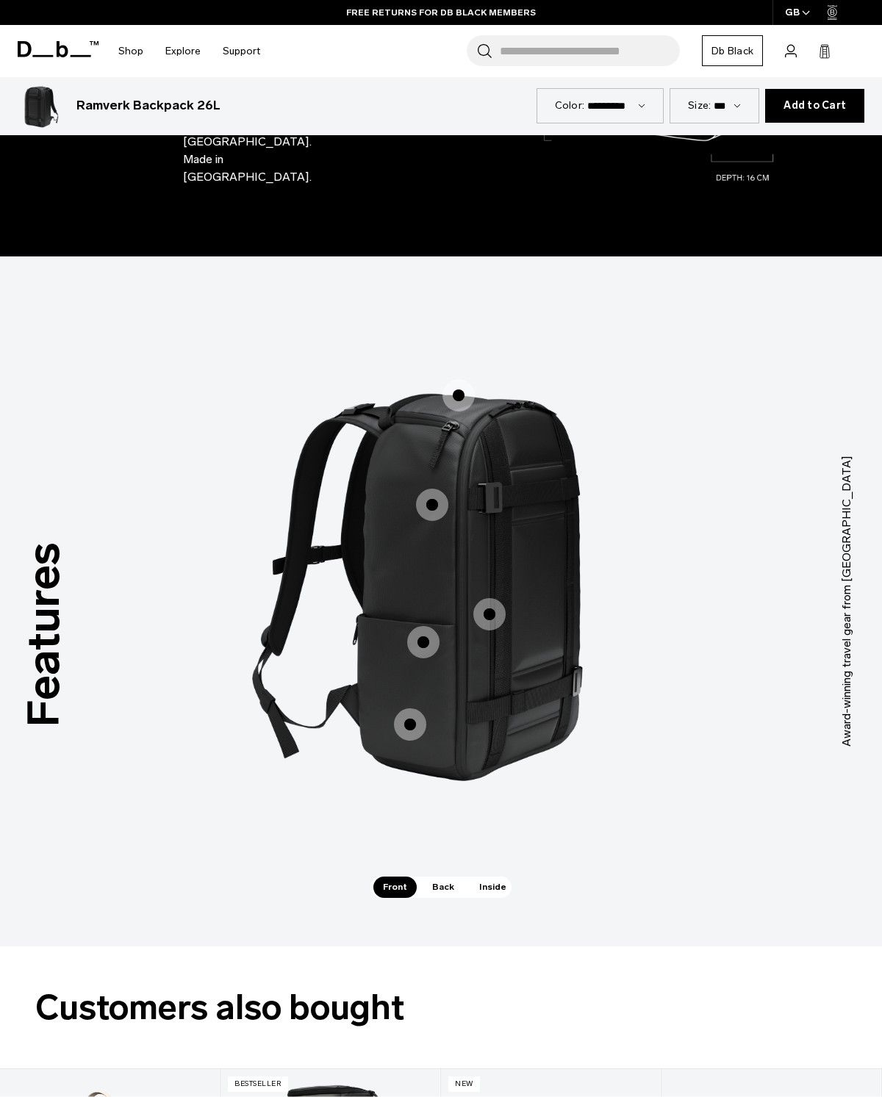
click at [451, 379] on span "1 / 3" at bounding box center [458, 395] width 32 height 32
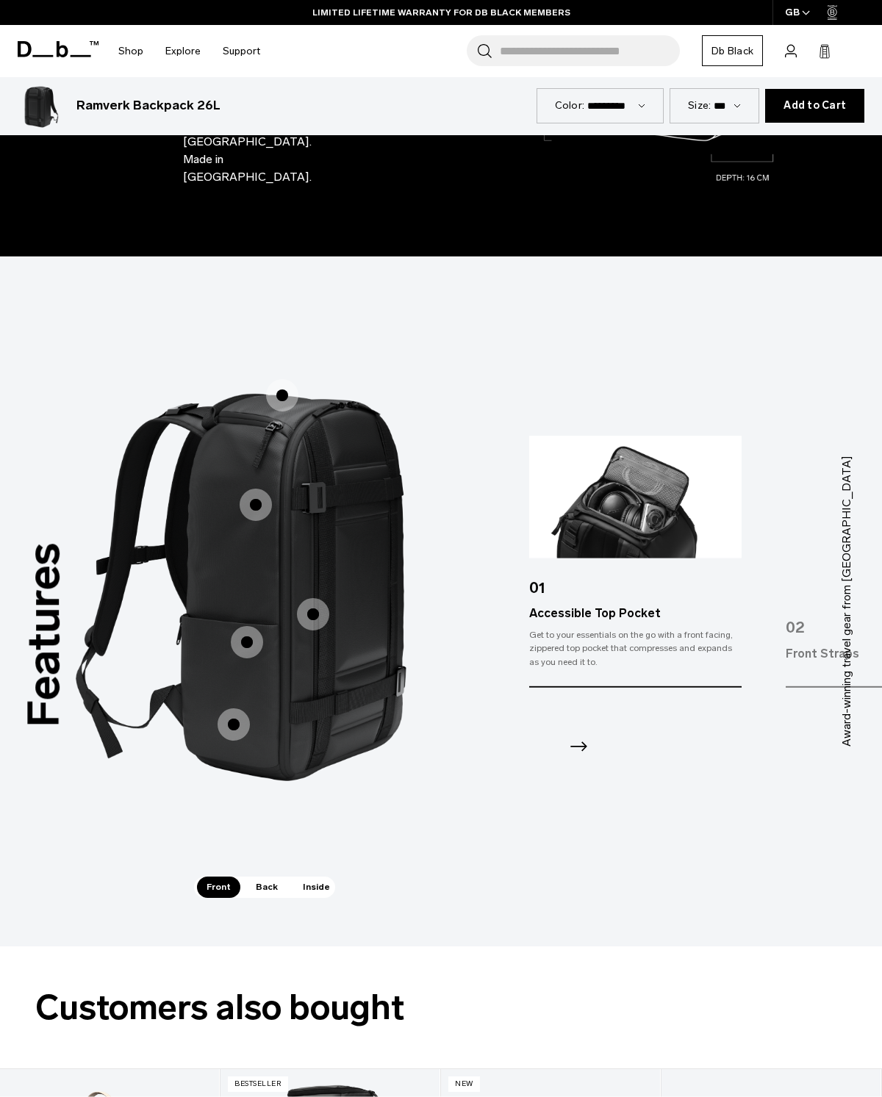
click at [251, 489] on span "1 / 3" at bounding box center [256, 505] width 32 height 32
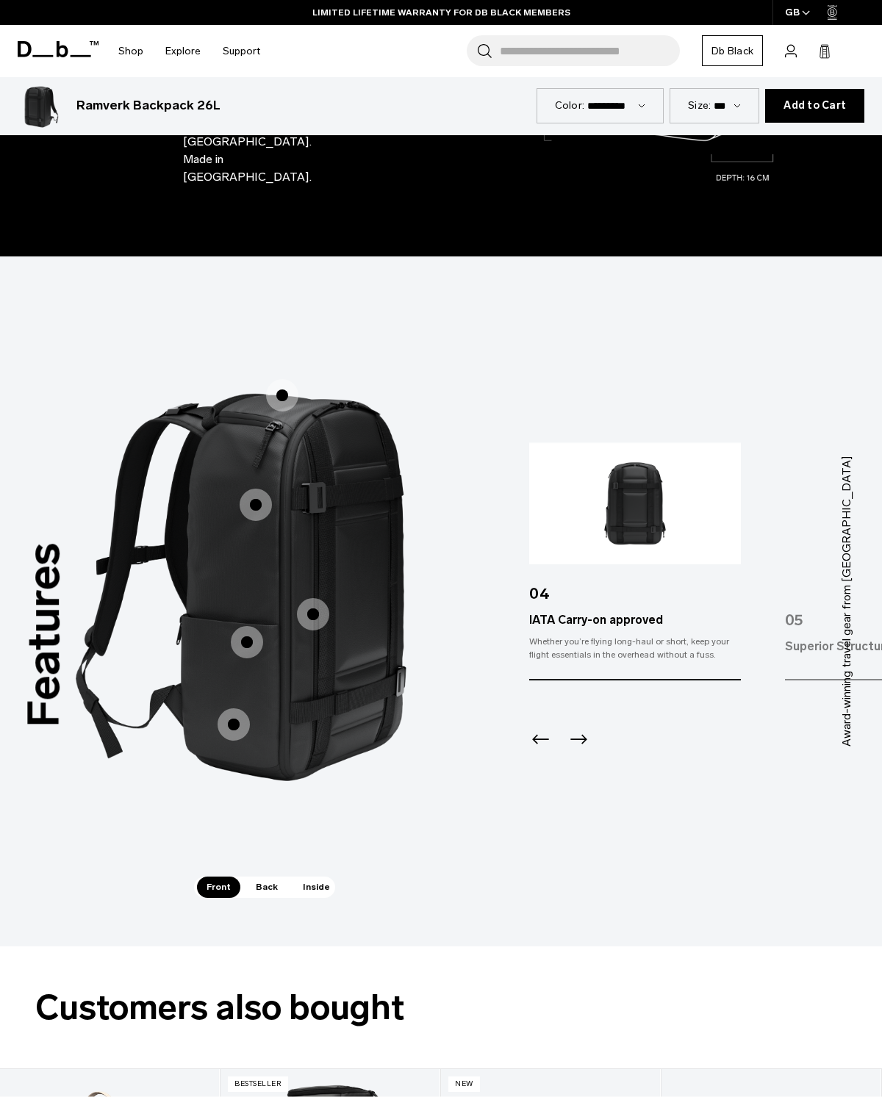
click at [262, 625] on label "Water Bottle Holder" at bounding box center [246, 642] width 35 height 35
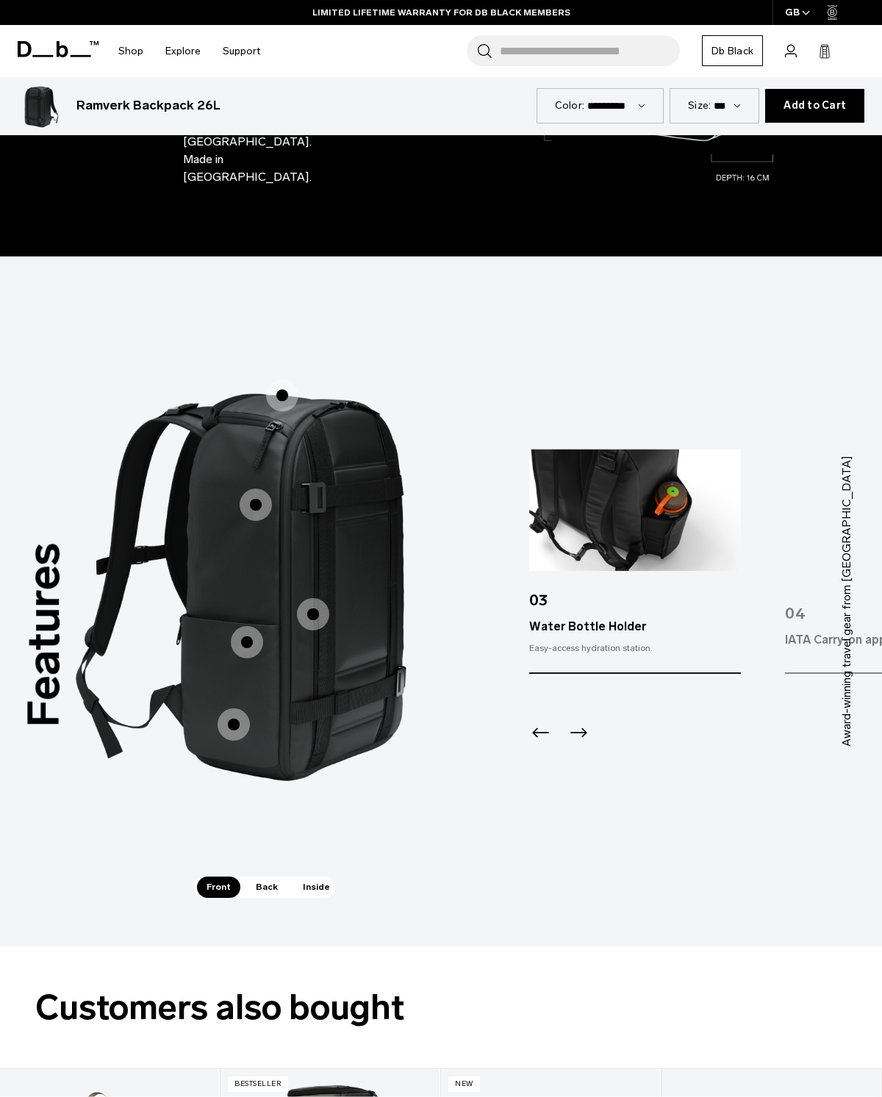
click at [248, 708] on span "1 / 3" at bounding box center [234, 724] width 32 height 32
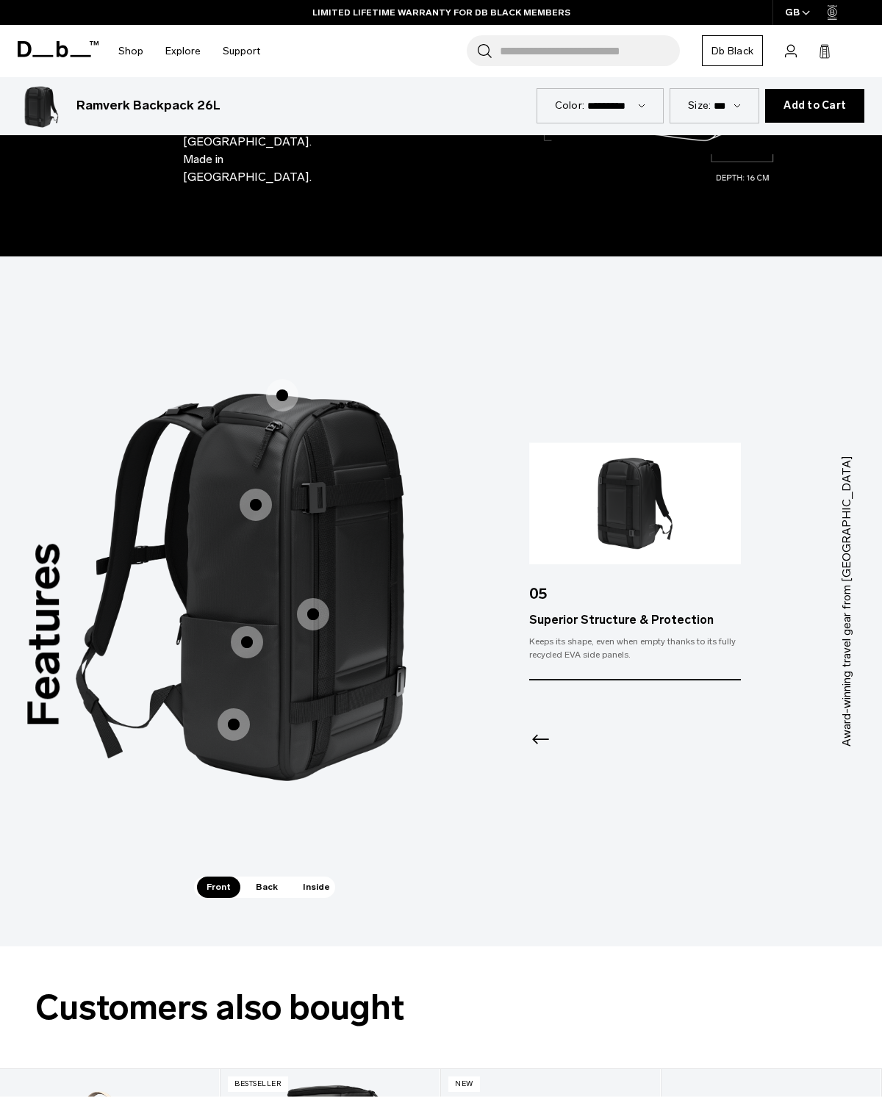
click at [334, 583] on img "1 / 3" at bounding box center [264, 579] width 441 height 548
click at [318, 598] on span "1 / 3" at bounding box center [313, 614] width 32 height 32
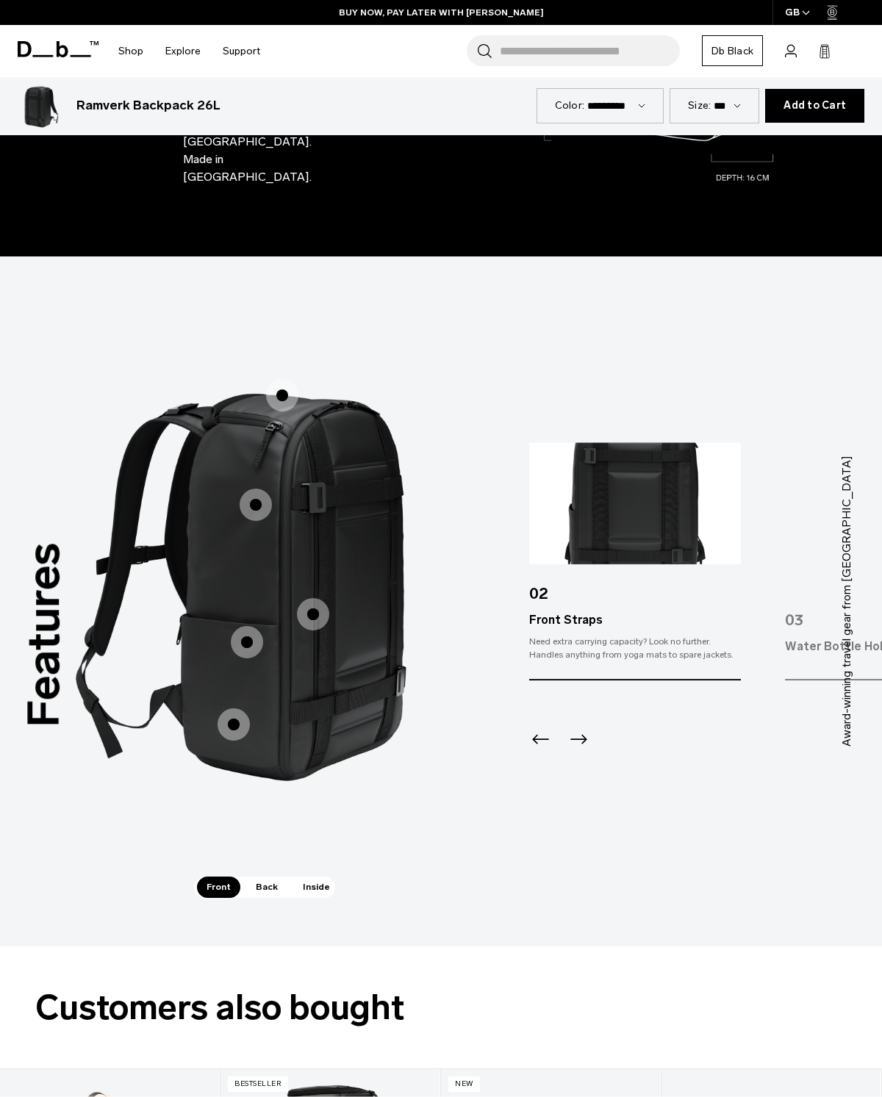
click at [270, 877] on span "Back" at bounding box center [266, 887] width 41 height 21
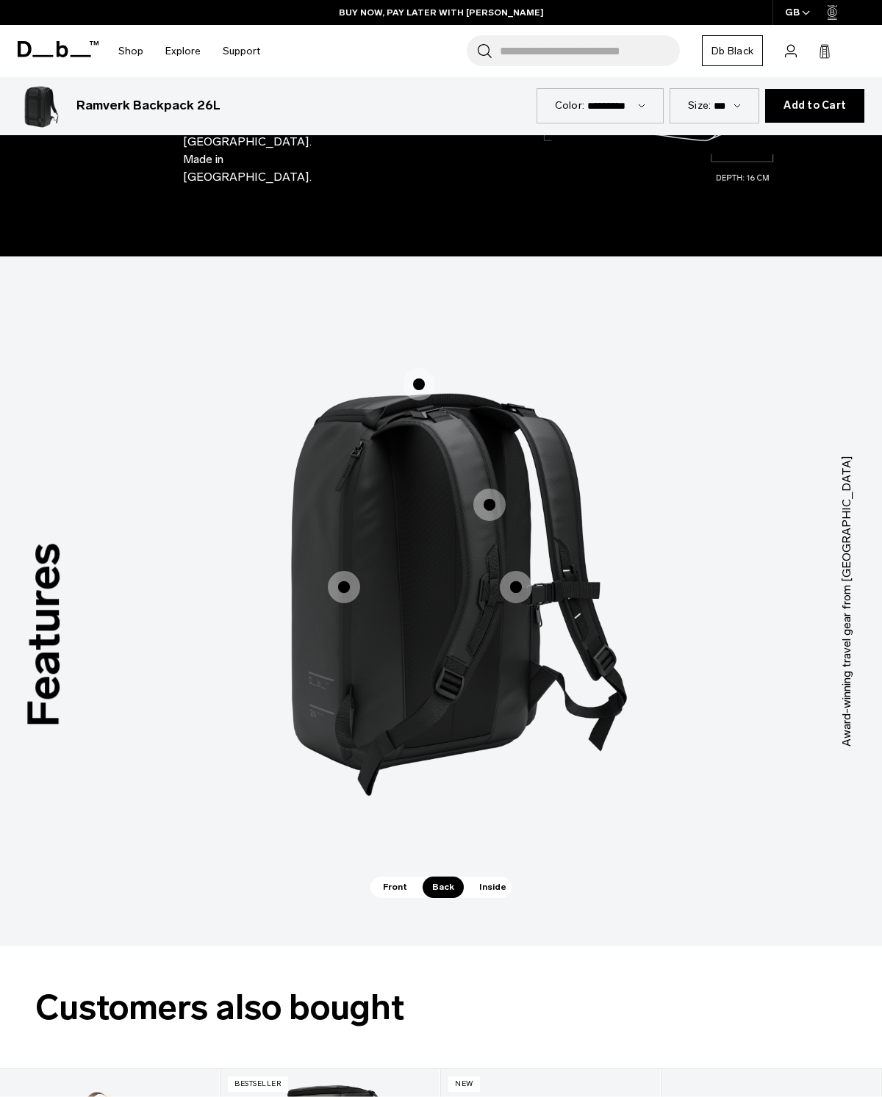
click at [481, 877] on span "Inside" at bounding box center [493, 887] width 46 height 21
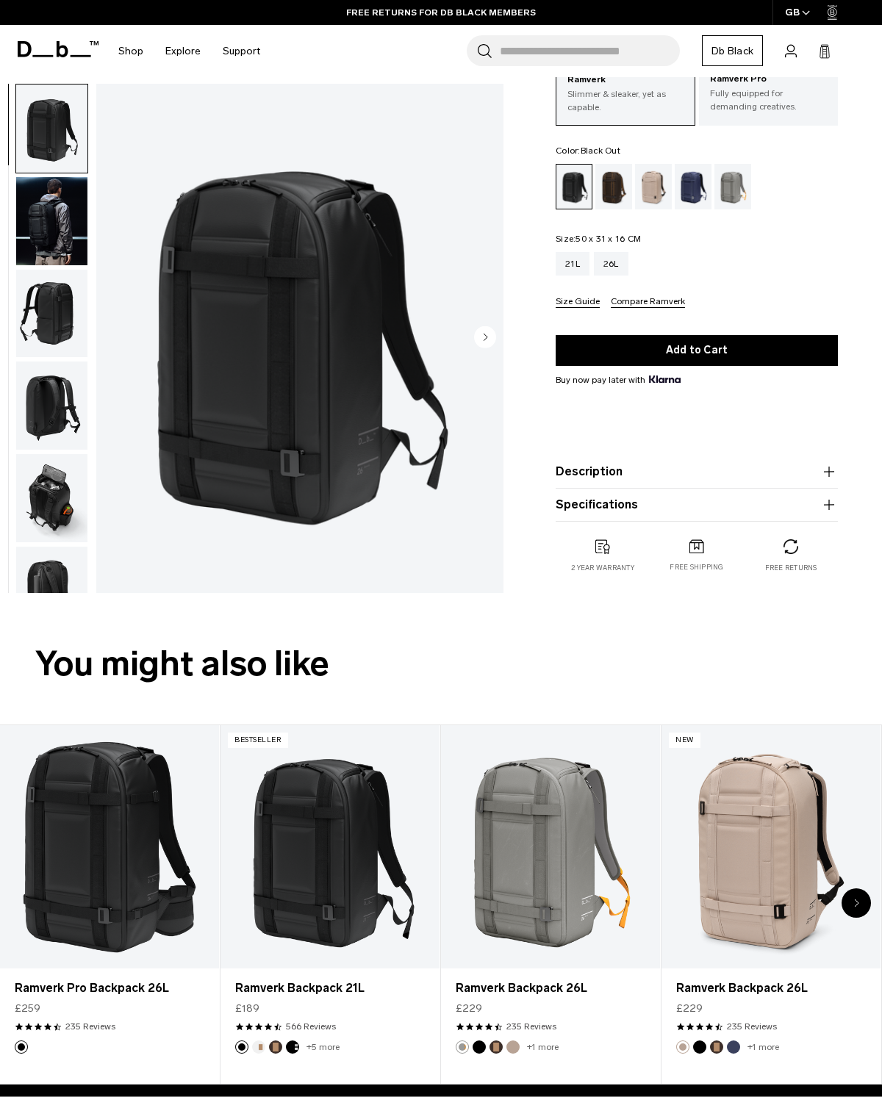
scroll to position [94, 0]
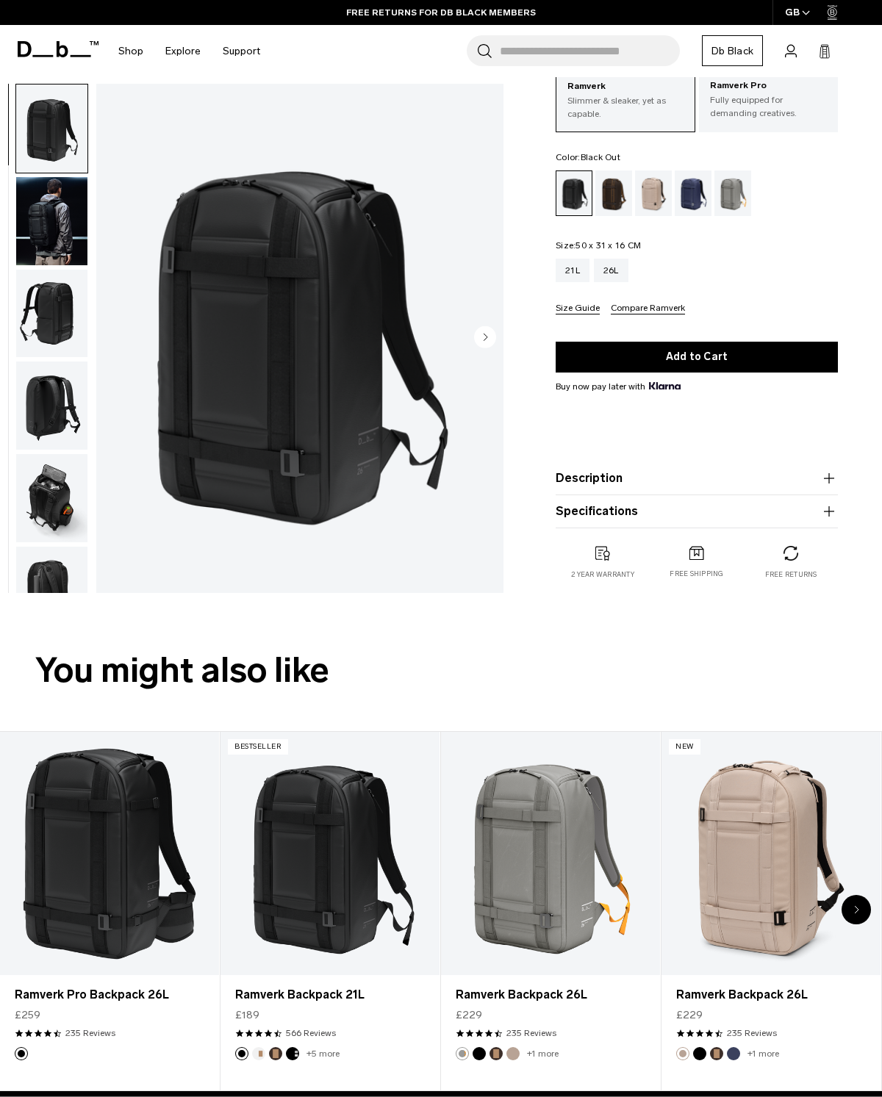
click at [811, 478] on button "Description" at bounding box center [697, 479] width 282 height 18
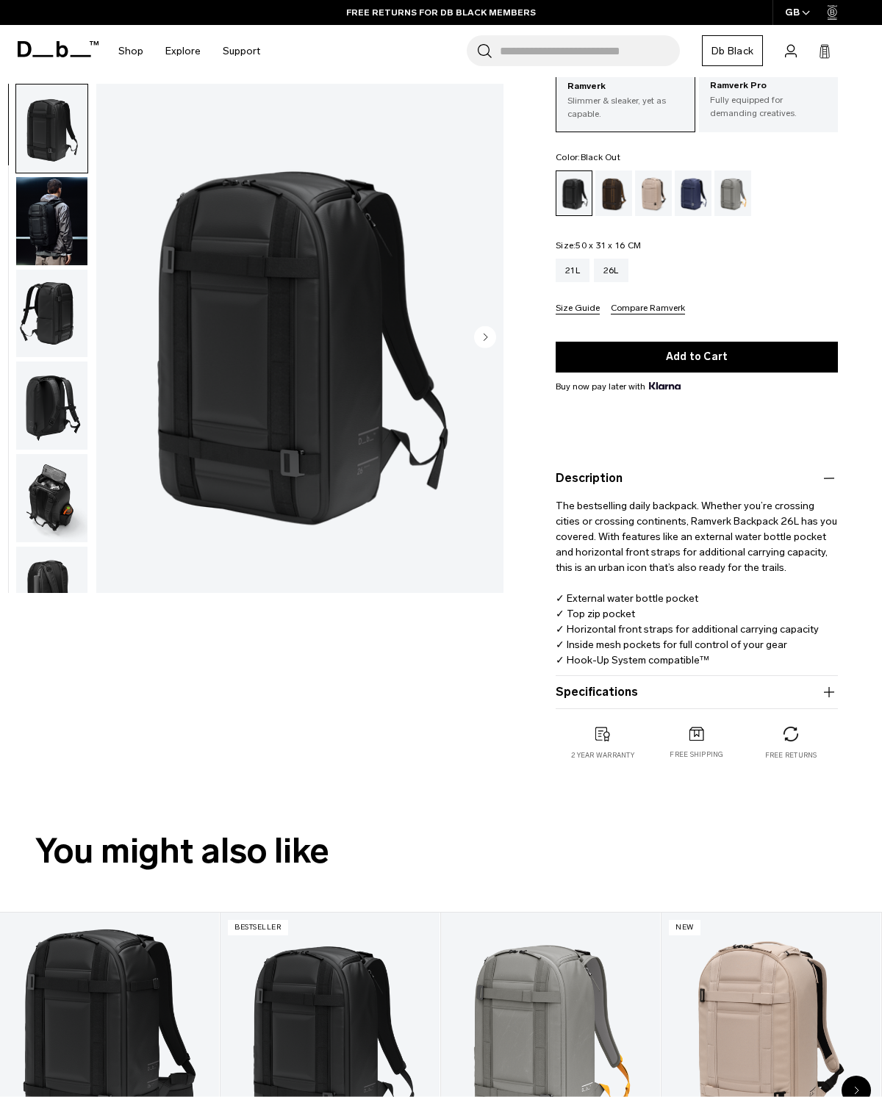
click at [781, 687] on button "Specifications" at bounding box center [697, 692] width 282 height 18
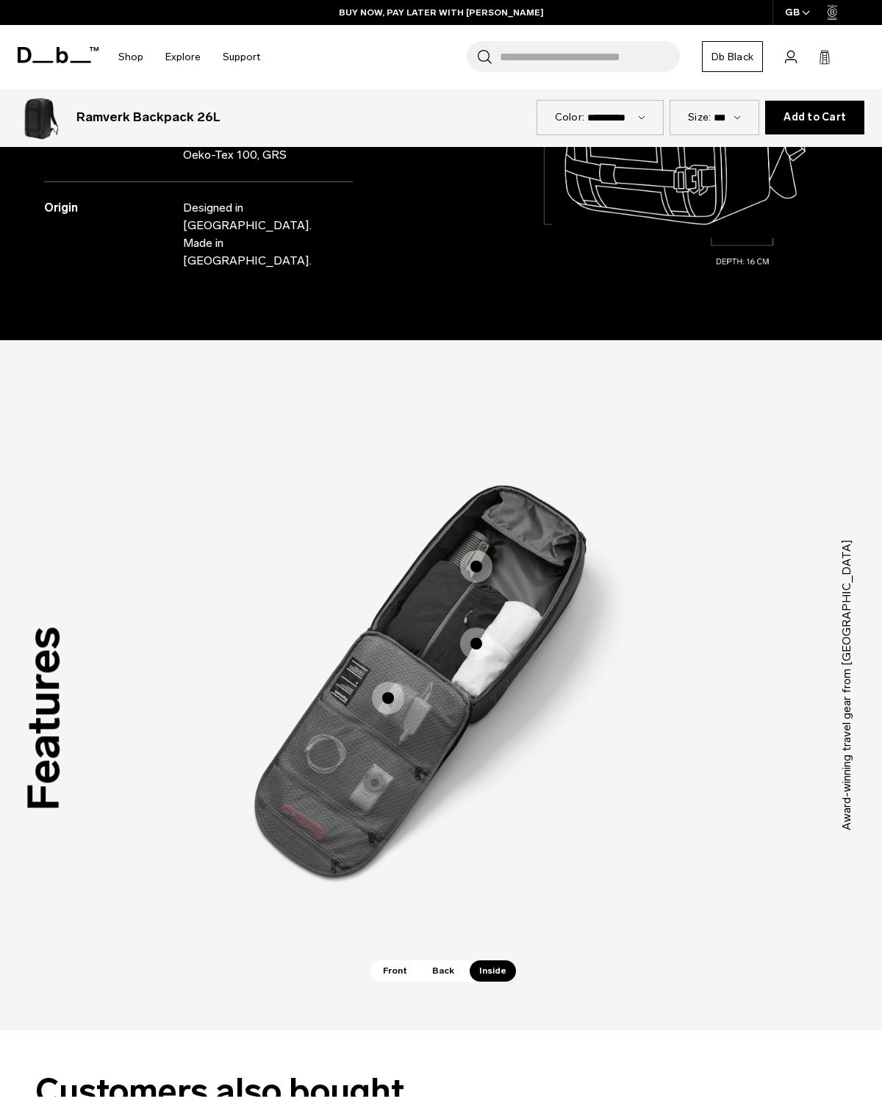
scroll to position [1636, 0]
click at [452, 913] on div "Great for Photographers Great for Photographers Internal Mesh Pockets Internal …" at bounding box center [440, 674] width 441 height 572
click at [450, 960] on span "Back" at bounding box center [443, 970] width 41 height 21
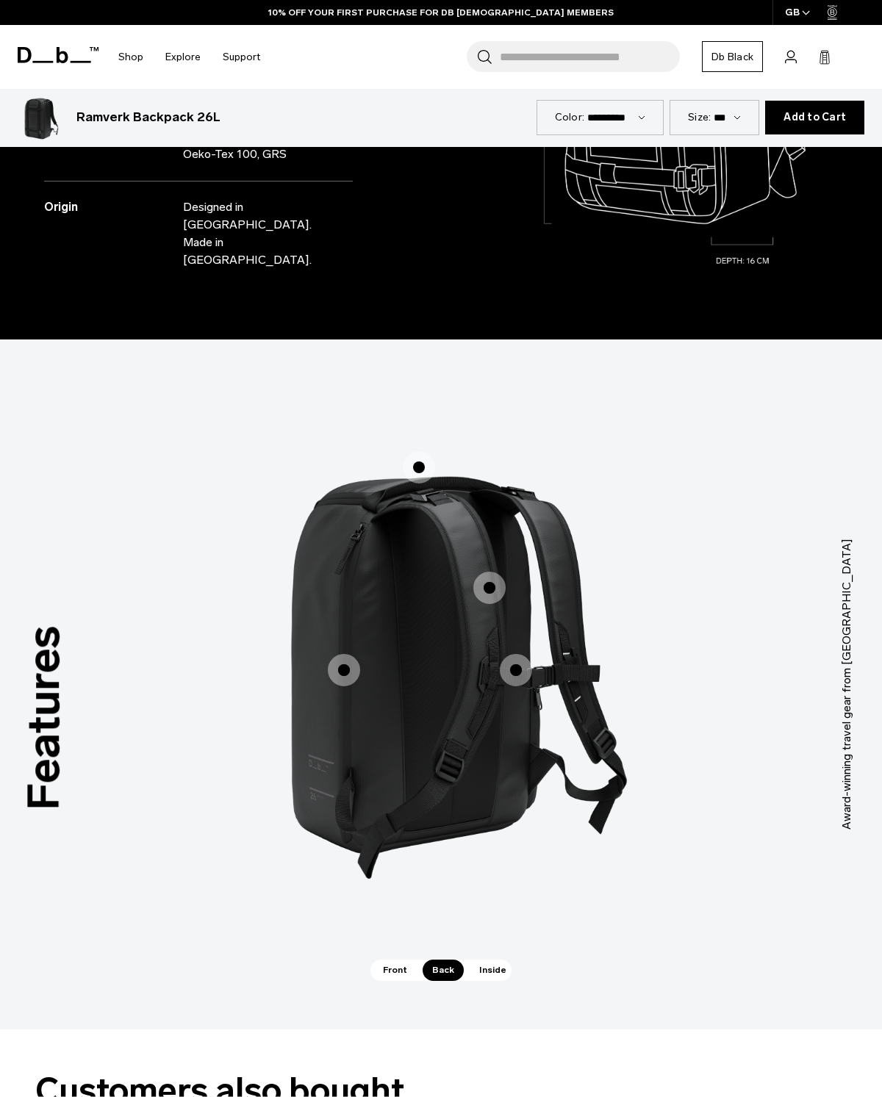
click at [353, 654] on span "2 / 3" at bounding box center [344, 670] width 32 height 32
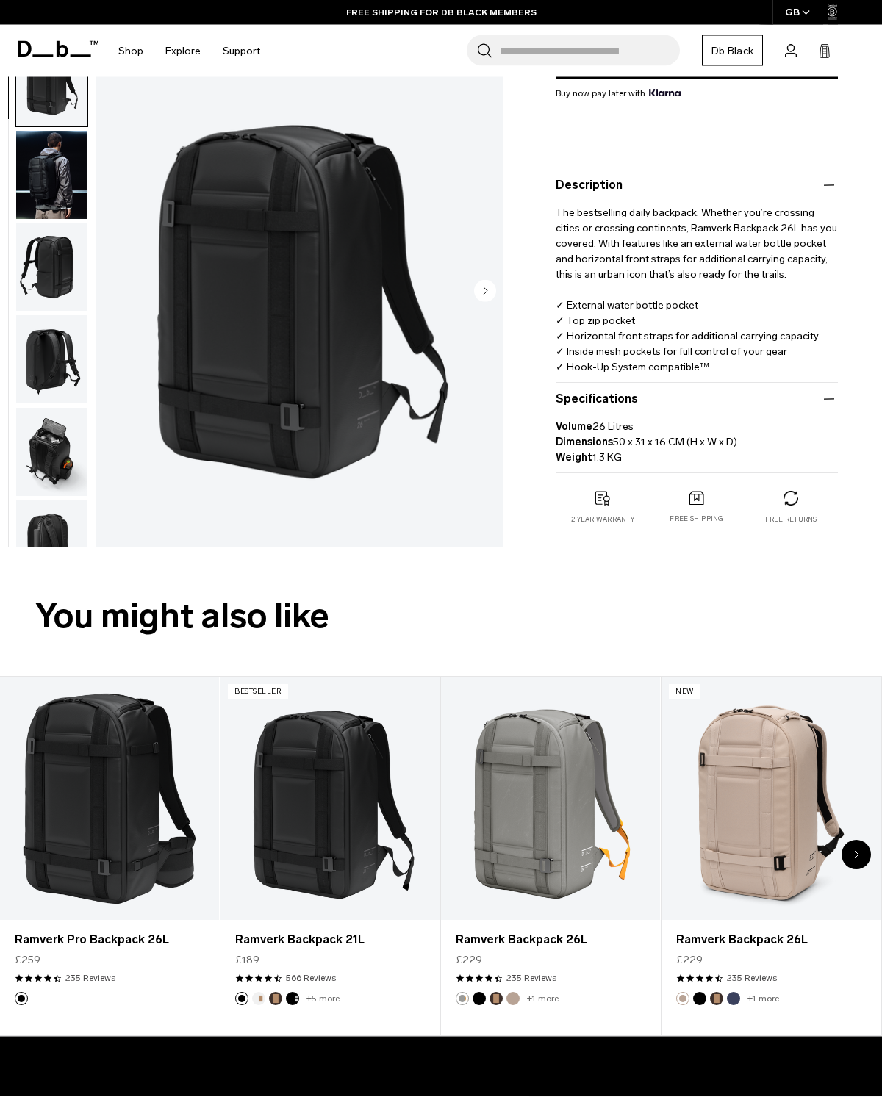
scroll to position [0, 0]
